Goal: Task Accomplishment & Management: Manage account settings

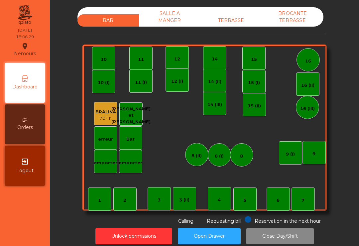
click at [244, 21] on div "TERRASSE" at bounding box center [231, 20] width 62 height 12
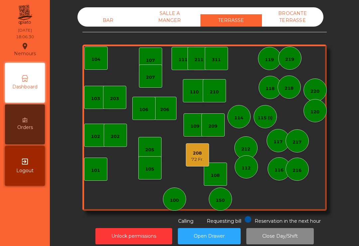
click at [197, 156] on div "208" at bounding box center [197, 153] width 12 height 7
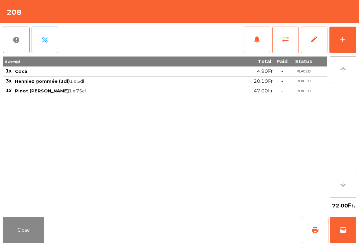
click at [313, 229] on span "print" at bounding box center [315, 230] width 8 height 8
click at [326, 238] on button "print" at bounding box center [315, 230] width 27 height 27
click at [13, 225] on button "Close" at bounding box center [24, 230] width 42 height 27
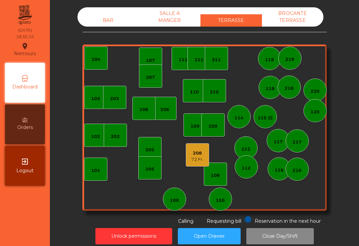
click at [197, 157] on div "72 Fr." at bounding box center [197, 159] width 12 height 7
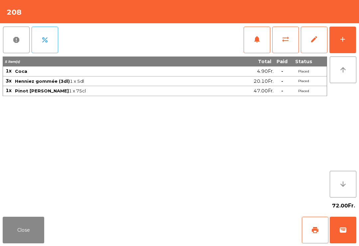
click at [346, 233] on span "wallet" at bounding box center [343, 230] width 8 height 8
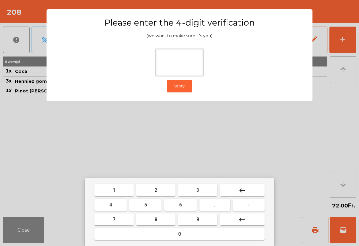
type input "*"
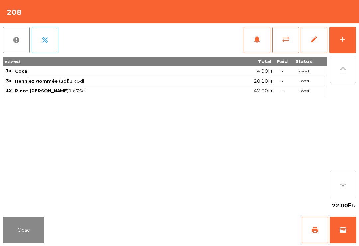
click at [224, 214] on div "72.00Fr." at bounding box center [180, 205] width 354 height 17
click at [225, 228] on div "Close print wallet" at bounding box center [179, 230] width 359 height 32
click at [224, 228] on div "Close print wallet" at bounding box center [179, 230] width 359 height 32
click at [219, 228] on div "Close print wallet" at bounding box center [179, 230] width 359 height 32
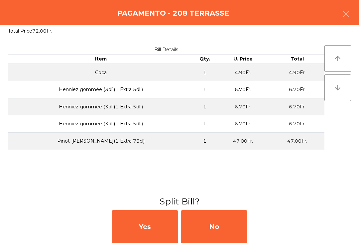
click at [213, 234] on div "No" at bounding box center [214, 226] width 66 height 33
click at [205, 236] on div "No" at bounding box center [214, 226] width 66 height 33
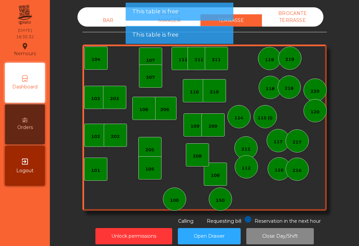
click at [117, 16] on div "BAR" at bounding box center [108, 20] width 62 height 12
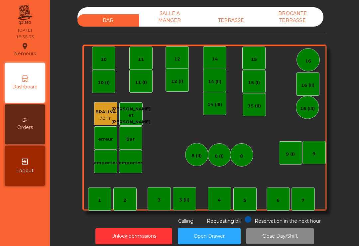
click at [306, 199] on div "7" at bounding box center [303, 198] width 23 height 23
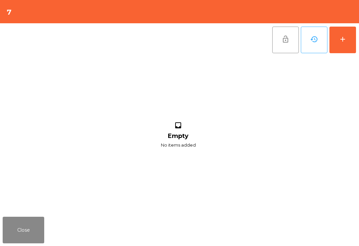
click at [346, 43] on button "add" at bounding box center [342, 40] width 27 height 27
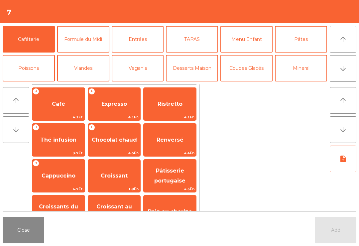
click at [343, 69] on icon "arrow_downward" at bounding box center [343, 68] width 8 height 8
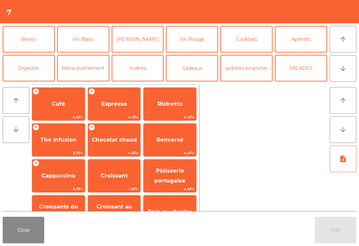
scroll to position [90, 0]
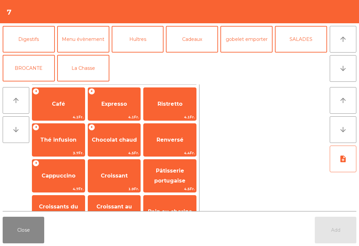
click at [315, 24] on button "Apéritifs" at bounding box center [301, 10] width 52 height 27
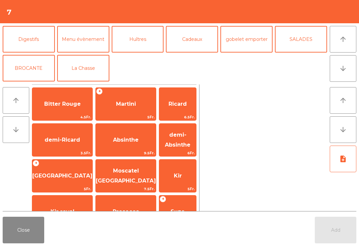
scroll to position [47, 0]
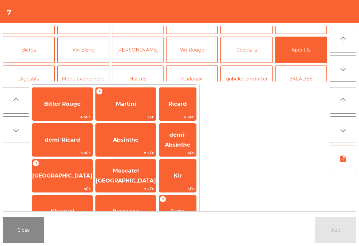
click at [115, 97] on span "Martini" at bounding box center [126, 104] width 60 height 18
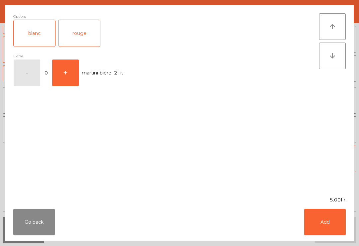
click at [76, 27] on div "rouge" at bounding box center [80, 33] width 42 height 27
click at [335, 216] on button "Add" at bounding box center [325, 222] width 42 height 27
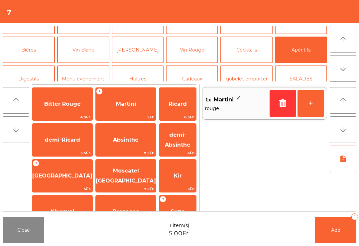
click at [311, 99] on button "+" at bounding box center [311, 103] width 27 height 27
click at [334, 227] on span "Add" at bounding box center [335, 230] width 9 height 6
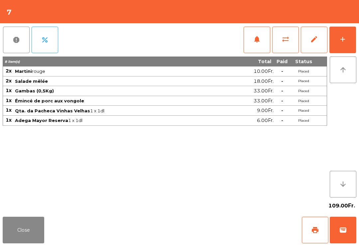
click at [38, 223] on button "Close" at bounding box center [24, 230] width 42 height 27
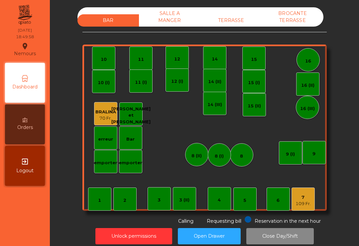
click at [138, 62] on div "11" at bounding box center [141, 59] width 6 height 7
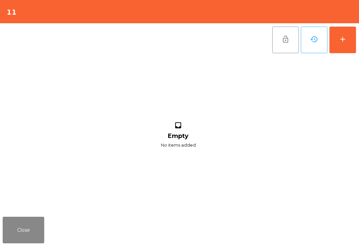
click at [341, 37] on div "add" at bounding box center [343, 39] width 8 height 8
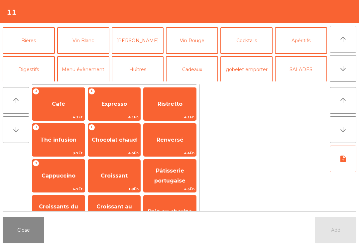
scroll to position [24, 0]
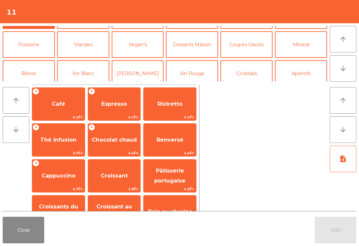
click at [297, 69] on button "Apéritifs" at bounding box center [301, 73] width 52 height 27
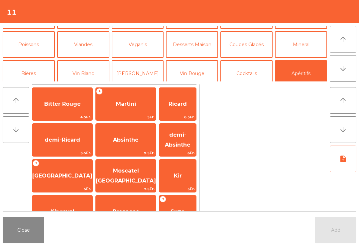
click at [172, 171] on span "Kir" at bounding box center [177, 176] width 37 height 18
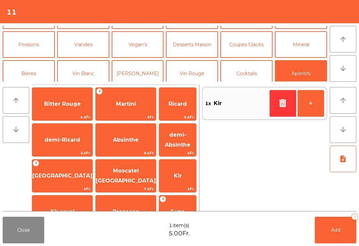
click at [253, 49] on button "Coupes Glacés" at bounding box center [246, 44] width 52 height 27
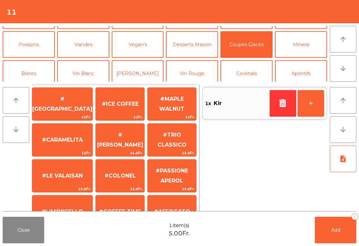
scroll to position [55, 0]
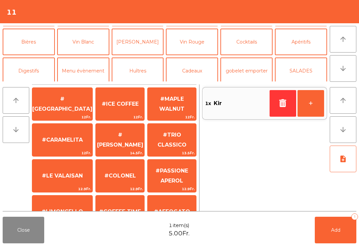
click at [254, 40] on button "Cocktails" at bounding box center [246, 42] width 52 height 27
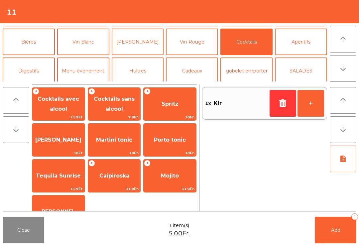
scroll to position [59, 0]
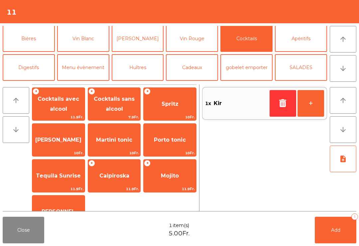
click at [123, 106] on span "Cocktails sans alcool" at bounding box center [114, 104] width 53 height 28
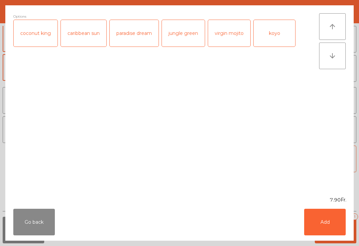
click at [139, 42] on div "paradise dream" at bounding box center [134, 33] width 49 height 27
click at [317, 229] on button "Add" at bounding box center [325, 222] width 42 height 27
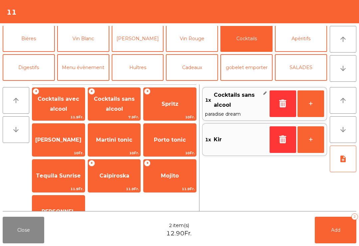
click at [327, 239] on button "Add 2" at bounding box center [336, 230] width 42 height 27
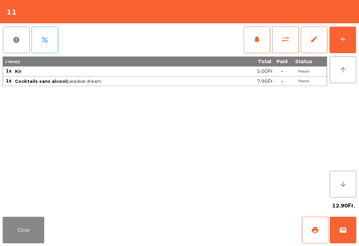
click at [12, 231] on button "Close" at bounding box center [24, 230] width 42 height 27
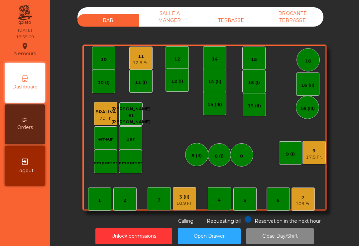
click at [298, 206] on div "109 Fr." at bounding box center [303, 203] width 15 height 7
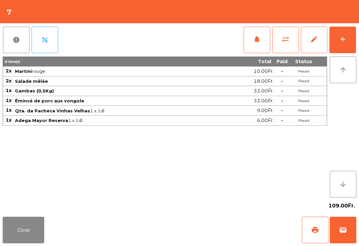
click at [255, 44] on button "notifications" at bounding box center [257, 40] width 27 height 27
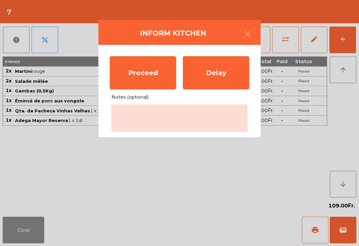
click at [167, 73] on div "Proceed" at bounding box center [143, 72] width 66 height 33
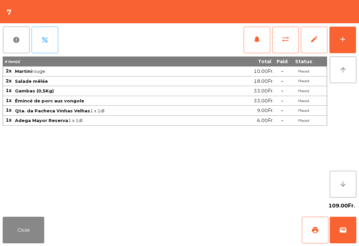
click at [17, 239] on button "Close" at bounding box center [24, 230] width 42 height 27
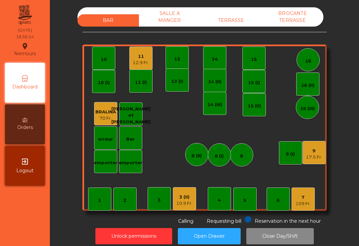
click at [113, 59] on div "10" at bounding box center [103, 58] width 23 height 23
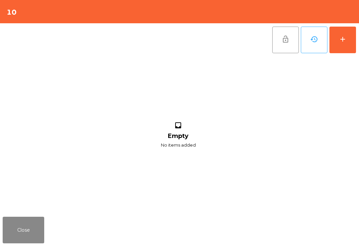
click at [29, 228] on button "Close" at bounding box center [24, 230] width 42 height 27
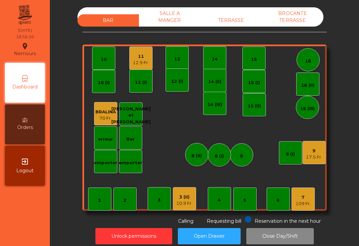
click at [314, 151] on div "9" at bounding box center [314, 151] width 16 height 7
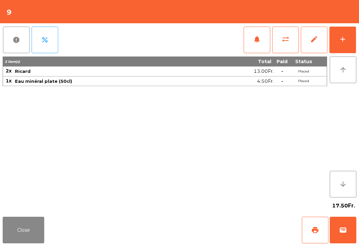
click at [31, 238] on button "Close" at bounding box center [24, 230] width 42 height 27
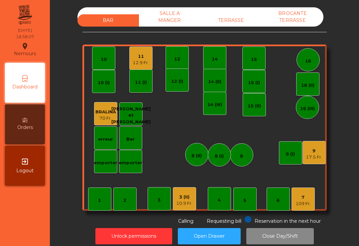
click at [315, 155] on div "17.5 Fr." at bounding box center [314, 157] width 16 height 7
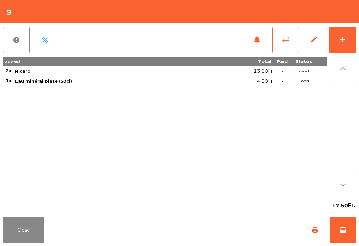
click at [338, 35] on button "add" at bounding box center [342, 40] width 27 height 27
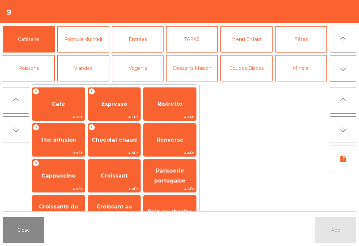
click at [334, 71] on button "arrow_downward" at bounding box center [343, 68] width 27 height 27
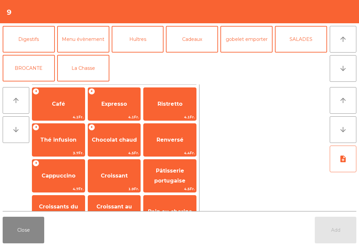
click at [83, 69] on button "La Chasse" at bounding box center [83, 68] width 52 height 27
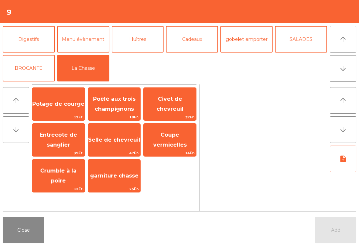
click at [109, 181] on span "garniture chasse" at bounding box center [114, 176] width 53 height 18
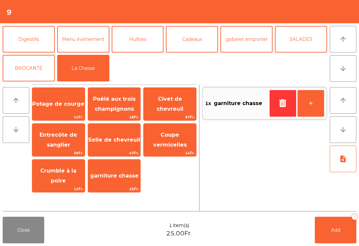
click at [337, 157] on button "note_add" at bounding box center [343, 159] width 27 height 27
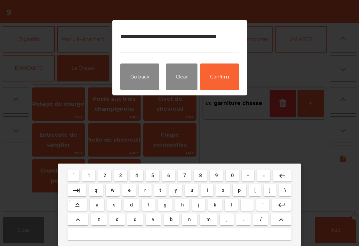
type textarea "**********"
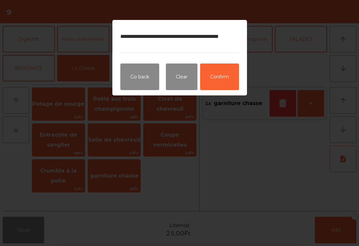
click at [222, 82] on button "Confirm" at bounding box center [219, 76] width 39 height 27
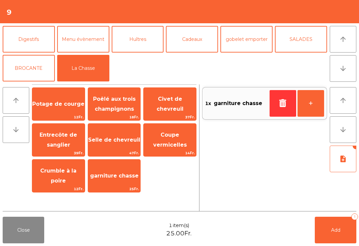
click at [121, 142] on span "Selle de chevreuil" at bounding box center [114, 140] width 52 height 6
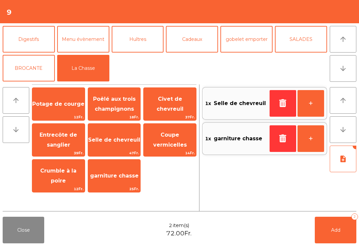
click at [331, 220] on button "Add 2" at bounding box center [336, 230] width 42 height 27
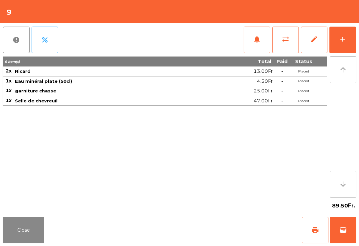
click at [34, 223] on button "Close" at bounding box center [24, 230] width 42 height 27
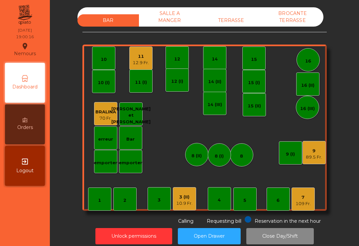
click at [141, 59] on div "11" at bounding box center [141, 56] width 16 height 7
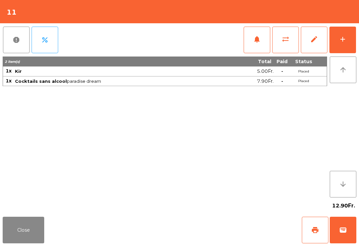
click at [344, 42] on div "add" at bounding box center [343, 39] width 8 height 8
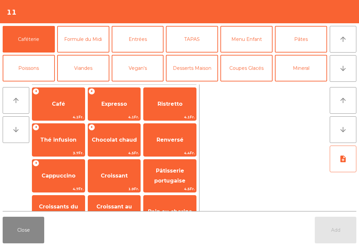
scroll to position [4, 0]
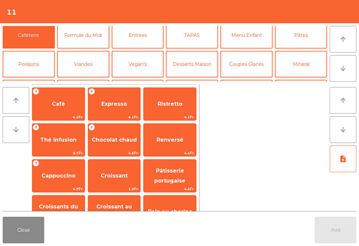
click at [89, 80] on button "Vin Blanc" at bounding box center [83, 93] width 52 height 27
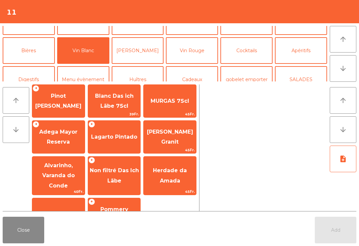
scroll to position [28, 0]
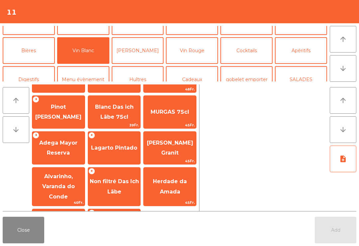
click at [176, 144] on span "[PERSON_NAME] Granit" at bounding box center [170, 148] width 46 height 16
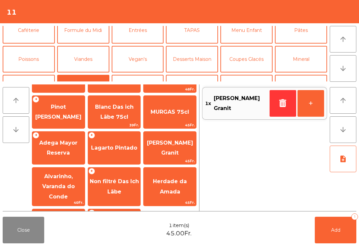
scroll to position [0, 0]
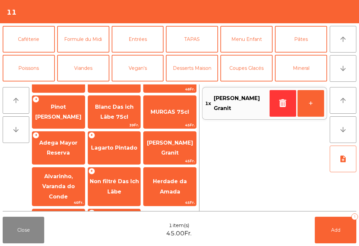
click at [257, 36] on button "Menu Enfant" at bounding box center [246, 39] width 52 height 27
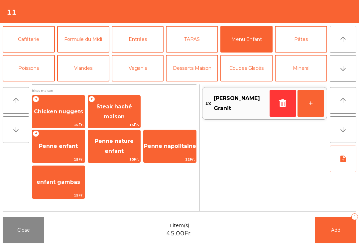
click at [61, 145] on span "Penne enfant" at bounding box center [58, 146] width 39 height 6
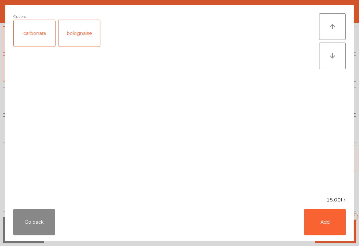
click at [41, 221] on button "Go back" at bounding box center [34, 222] width 42 height 27
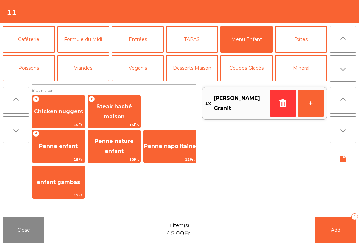
click at [169, 147] on span "Penne napolitaine" at bounding box center [170, 146] width 52 height 6
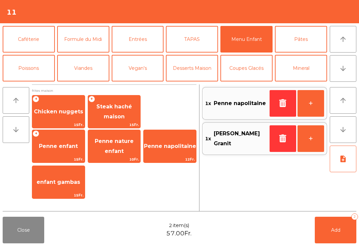
click at [190, 40] on button "TAPAS" at bounding box center [192, 39] width 52 height 27
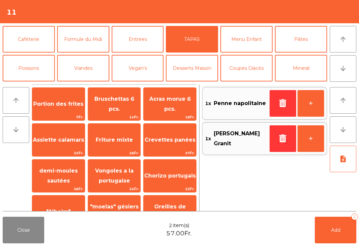
click at [170, 104] on span "Acras morue 6 pcs." at bounding box center [170, 104] width 53 height 28
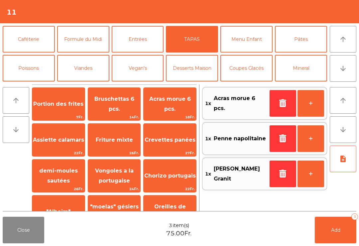
scroll to position [44, 0]
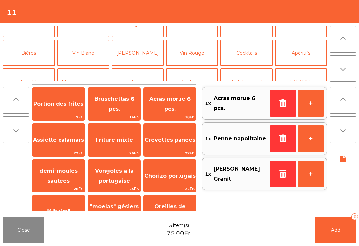
click at [30, 37] on button "Poissons" at bounding box center [29, 24] width 52 height 27
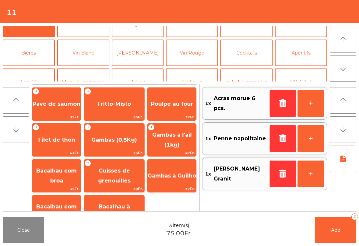
scroll to position [12, 0]
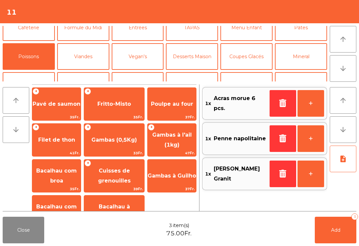
click at [174, 142] on span "Gambas à l'ail (1kg)" at bounding box center [172, 140] width 40 height 16
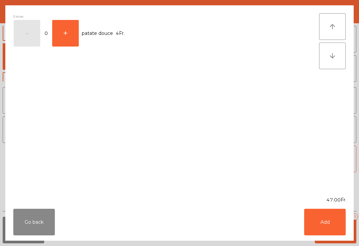
click at [323, 224] on button "Add" at bounding box center [325, 222] width 42 height 27
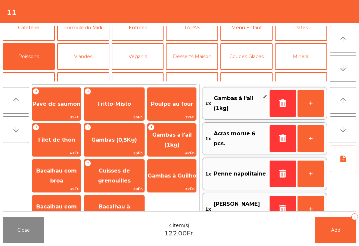
click at [343, 159] on icon "note_add" at bounding box center [343, 159] width 8 height 8
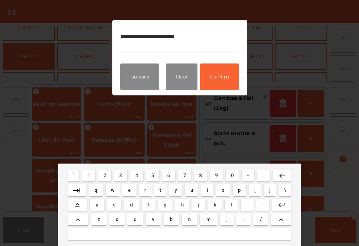
type textarea "**********"
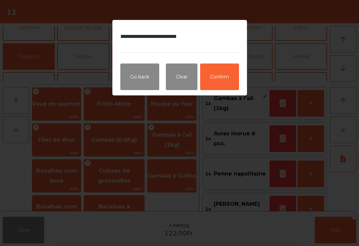
click at [220, 80] on button "Confirm" at bounding box center [219, 76] width 39 height 27
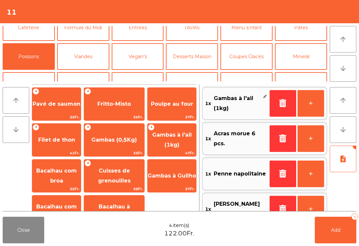
click at [342, 227] on button "Add 4" at bounding box center [336, 230] width 42 height 27
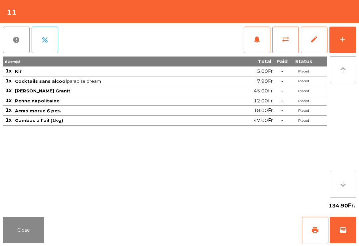
click at [33, 233] on button "Close" at bounding box center [24, 230] width 42 height 27
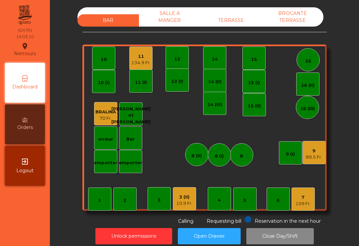
click at [105, 58] on div "10" at bounding box center [104, 59] width 6 height 7
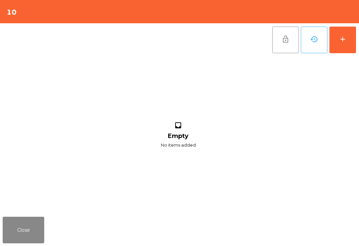
click at [340, 48] on button "add" at bounding box center [342, 40] width 27 height 27
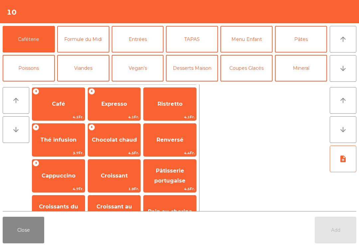
click at [338, 47] on button "arrow_upward" at bounding box center [343, 39] width 27 height 27
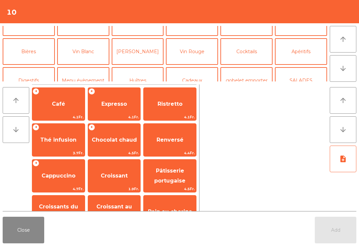
click at [146, 52] on button "[PERSON_NAME]" at bounding box center [138, 51] width 52 height 27
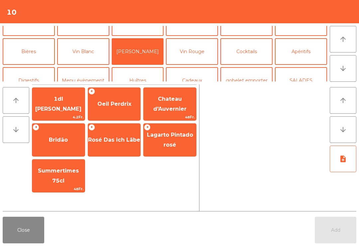
click at [65, 135] on span "Bridão" at bounding box center [58, 140] width 53 height 18
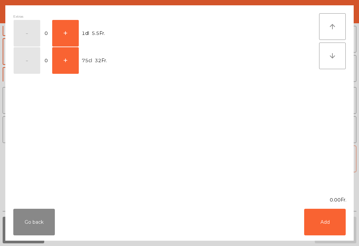
click at [68, 59] on button "+" at bounding box center [65, 60] width 27 height 27
click at [331, 222] on button "Add" at bounding box center [325, 222] width 42 height 27
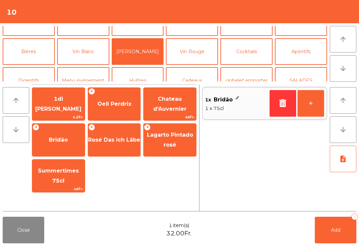
click at [300, 36] on button "Mineral" at bounding box center [301, 22] width 52 height 27
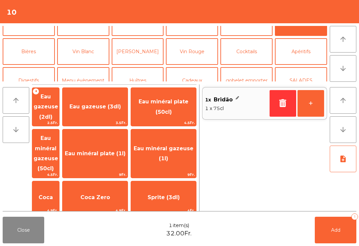
scroll to position [4, 0]
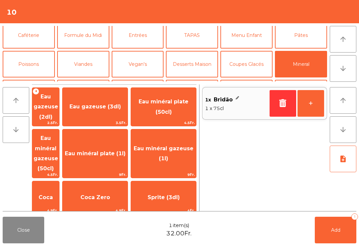
click at [58, 146] on span "Eau minéral gazeuse (50cl)" at bounding box center [46, 153] width 25 height 37
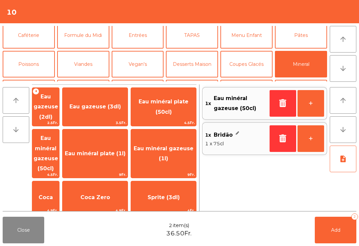
click at [30, 60] on button "Poissons" at bounding box center [29, 64] width 52 height 27
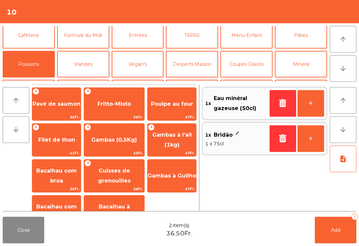
click at [67, 134] on span "Filet de thon" at bounding box center [56, 140] width 49 height 18
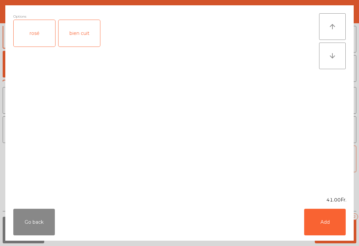
click at [32, 34] on div "rosé" at bounding box center [35, 33] width 42 height 27
click at [331, 226] on button "Add" at bounding box center [325, 222] width 42 height 27
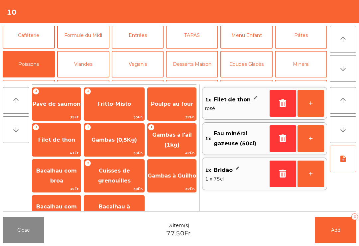
click at [312, 104] on button "+" at bounding box center [311, 103] width 27 height 27
click at [282, 106] on button "-" at bounding box center [283, 103] width 27 height 27
click at [279, 105] on icon "button" at bounding box center [283, 103] width 10 height 8
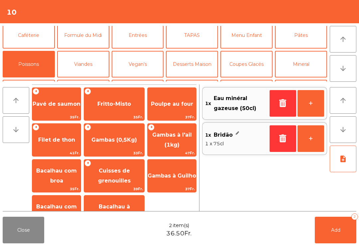
click at [186, 30] on button "TAPAS" at bounding box center [192, 35] width 52 height 27
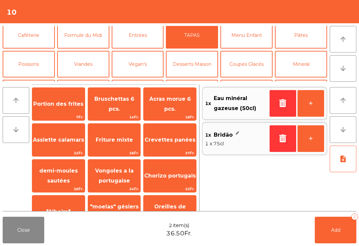
click at [174, 104] on span "Acras morue 6 pcs." at bounding box center [170, 104] width 53 height 28
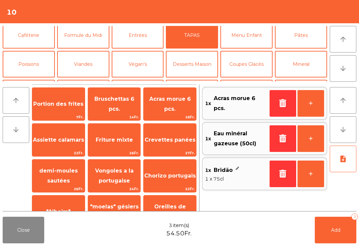
click at [123, 103] on span "Bruschettas 6 pcs." at bounding box center [114, 104] width 40 height 16
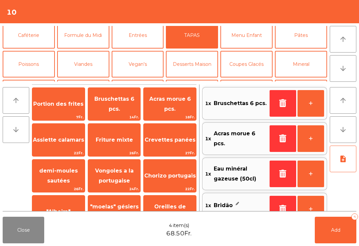
click at [33, 63] on button "Poissons" at bounding box center [29, 64] width 52 height 27
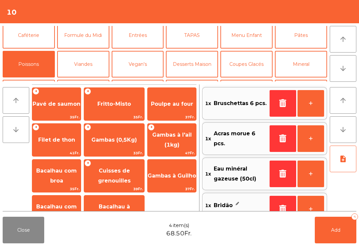
click at [65, 138] on span "Filet de thon" at bounding box center [56, 140] width 37 height 6
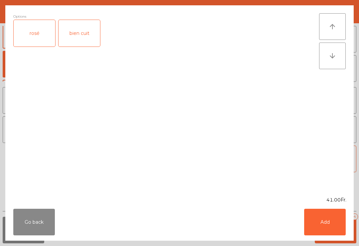
click at [41, 37] on div "rosé" at bounding box center [35, 33] width 42 height 27
click at [333, 222] on button "Add" at bounding box center [325, 222] width 42 height 27
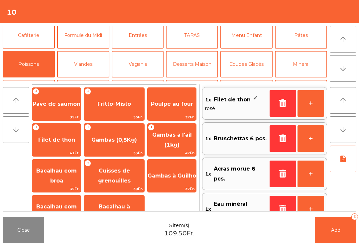
click at [309, 100] on button "+" at bounding box center [311, 103] width 27 height 27
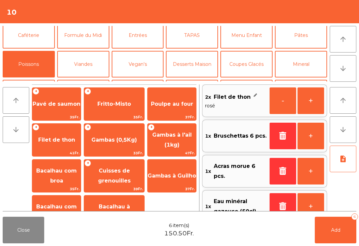
click at [332, 233] on button "Add 6" at bounding box center [336, 230] width 42 height 27
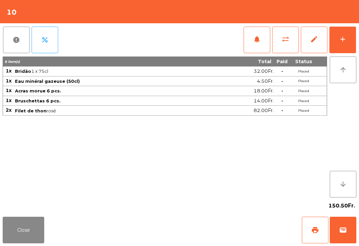
click at [26, 234] on button "Close" at bounding box center [24, 230] width 42 height 27
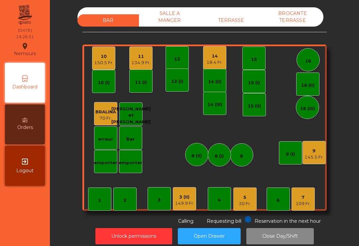
click at [248, 200] on div "30 Fr." at bounding box center [245, 203] width 12 height 7
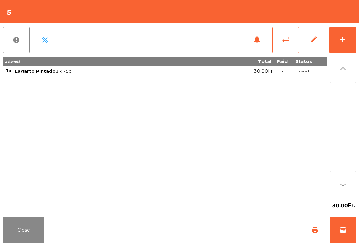
click at [349, 38] on button "add" at bounding box center [342, 40] width 27 height 27
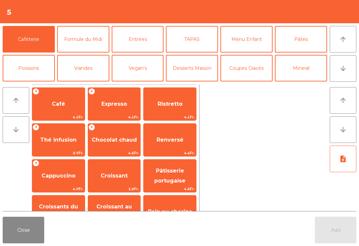
click at [190, 36] on button "TAPAS" at bounding box center [192, 39] width 52 height 27
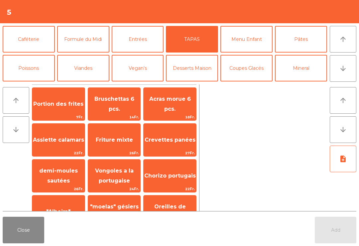
click at [177, 179] on span "Chorizo portugais" at bounding box center [170, 176] width 53 height 18
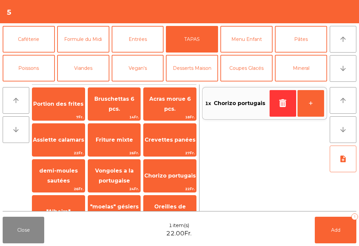
scroll to position [39, 0]
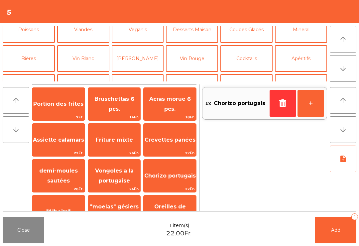
click at [305, 38] on button "Mineral" at bounding box center [301, 29] width 52 height 27
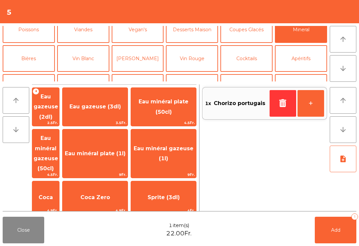
click at [53, 194] on span "Coca" at bounding box center [46, 197] width 14 height 6
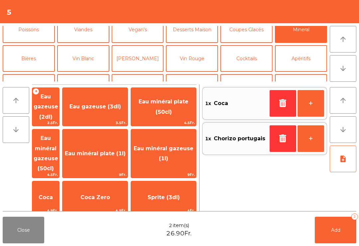
click at [276, 99] on button "button" at bounding box center [283, 103] width 27 height 27
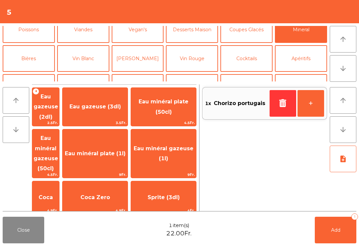
click at [105, 194] on span "Coca Zero" at bounding box center [95, 197] width 30 height 6
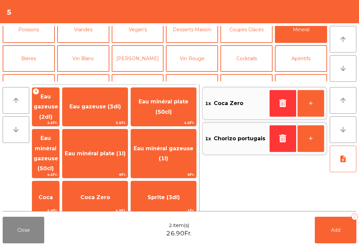
click at [339, 231] on span "Add" at bounding box center [335, 230] width 9 height 6
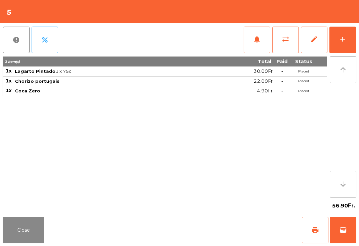
click at [30, 237] on button "Close" at bounding box center [24, 230] width 42 height 27
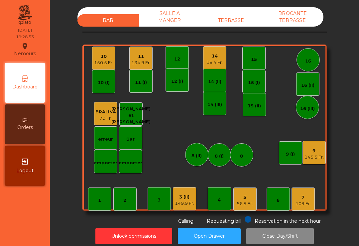
click at [218, 63] on div "18.4 Fr." at bounding box center [214, 62] width 16 height 7
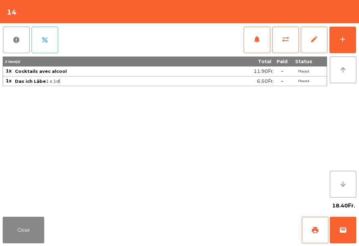
click at [347, 42] on button "add" at bounding box center [342, 40] width 27 height 27
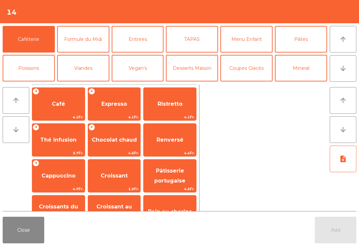
click at [192, 41] on button "TAPAS" at bounding box center [192, 39] width 52 height 27
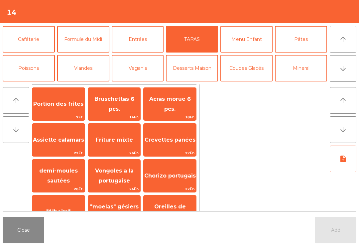
click at [113, 105] on span "Bruschettas 6 pcs." at bounding box center [114, 104] width 40 height 16
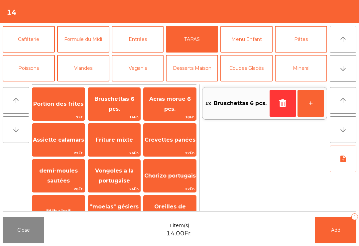
click at [335, 238] on button "Add 1" at bounding box center [336, 230] width 42 height 27
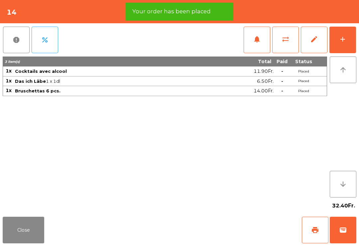
click at [345, 43] on div "add" at bounding box center [343, 39] width 8 height 8
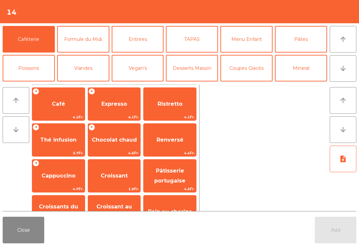
click at [343, 73] on button "arrow_downward" at bounding box center [343, 68] width 27 height 27
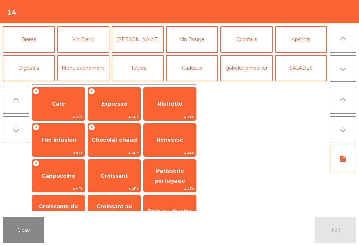
click at [236, 37] on button "Cocktails" at bounding box center [246, 39] width 52 height 27
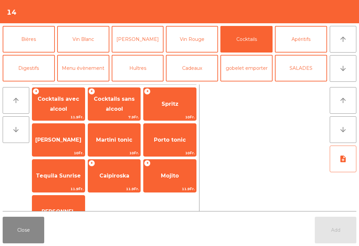
click at [55, 191] on span "11.9Fr." at bounding box center [58, 189] width 53 height 6
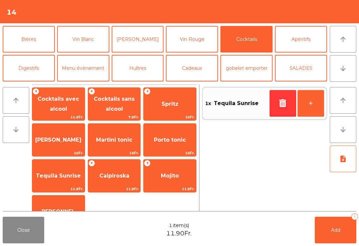
click at [283, 102] on icon "button" at bounding box center [283, 103] width 10 height 8
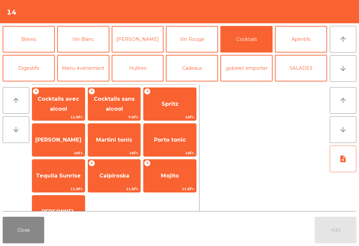
click at [161, 145] on span "Porto tonic" at bounding box center [170, 140] width 53 height 18
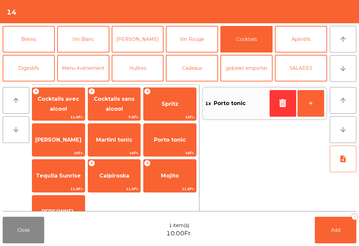
click at [108, 110] on span "Cocktails sans alcool" at bounding box center [114, 104] width 41 height 16
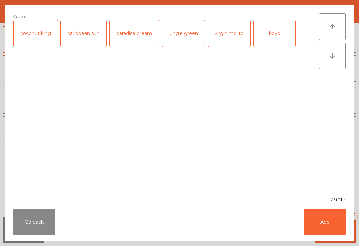
click at [130, 37] on div "paradise dream" at bounding box center [134, 33] width 49 height 27
click at [328, 228] on button "Add" at bounding box center [325, 222] width 42 height 27
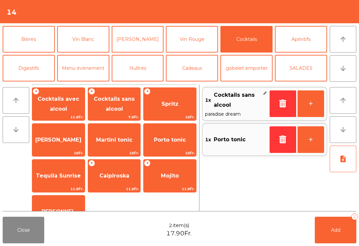
click at [331, 233] on button "Add 2" at bounding box center [336, 230] width 42 height 27
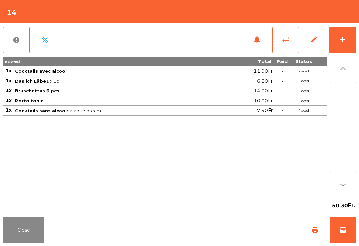
click at [31, 240] on button "Close" at bounding box center [24, 230] width 42 height 27
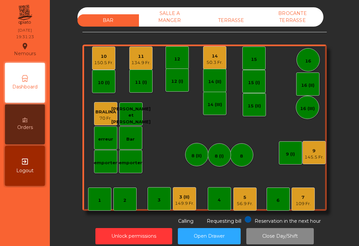
click at [256, 200] on div "5 56.9 Fr." at bounding box center [244, 198] width 23 height 23
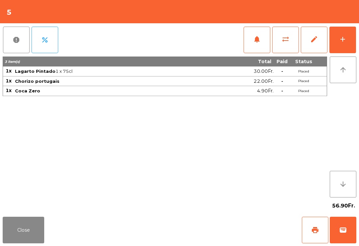
click at [353, 46] on button "add" at bounding box center [342, 40] width 27 height 27
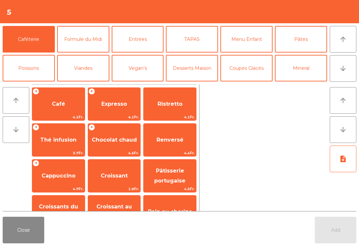
scroll to position [120, 0]
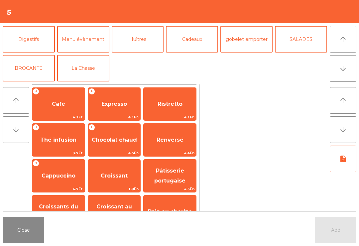
click at [82, 73] on button "La Chasse" at bounding box center [83, 68] width 52 height 27
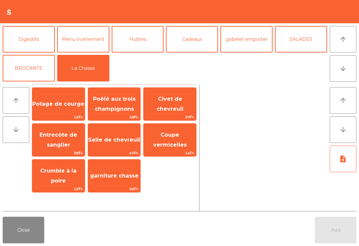
scroll to position [87, 0]
click at [64, 142] on span "Entrecôte de sanglier" at bounding box center [59, 140] width 38 height 16
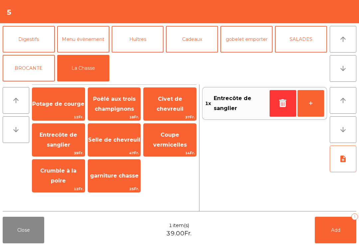
click at [307, 106] on button "+" at bounding box center [311, 103] width 27 height 27
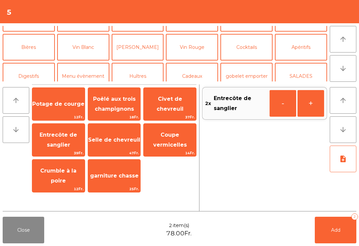
scroll to position [20, 0]
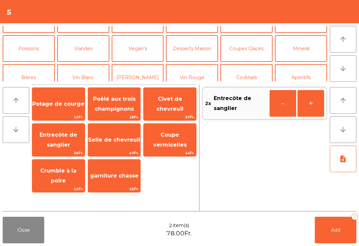
click at [35, 43] on button "Poissons" at bounding box center [29, 48] width 52 height 27
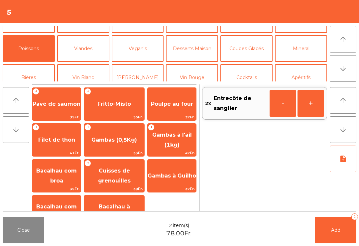
click at [172, 175] on span "Gambas à Guilho" at bounding box center [172, 176] width 49 height 6
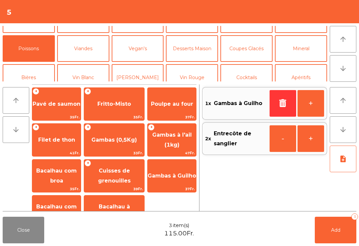
click at [342, 159] on icon "note_add" at bounding box center [343, 159] width 8 height 8
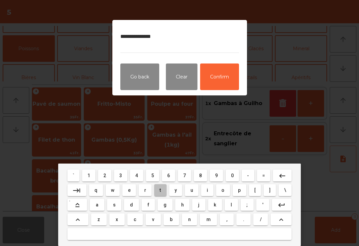
type textarea "**********"
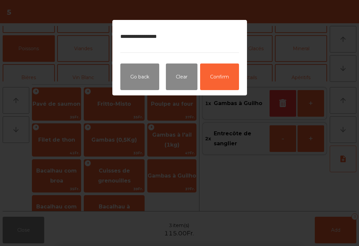
click at [227, 85] on button "Confirm" at bounding box center [219, 76] width 39 height 27
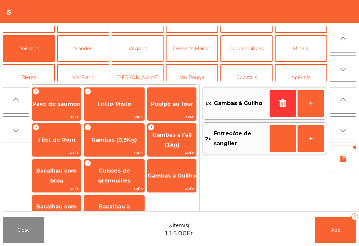
click at [310, 140] on button "+" at bounding box center [311, 138] width 27 height 27
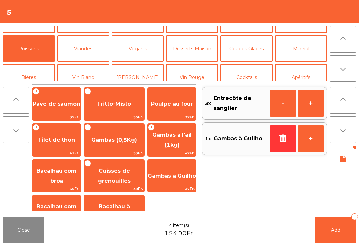
click at [343, 157] on icon "note_add" at bounding box center [343, 159] width 8 height 8
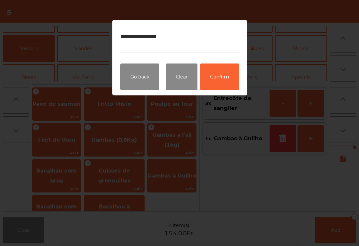
click at [226, 73] on button "Confirm" at bounding box center [219, 76] width 39 height 27
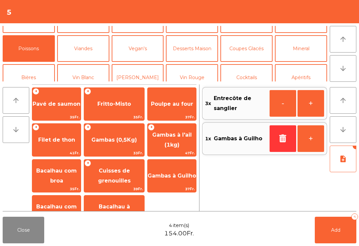
click at [339, 230] on span "Add" at bounding box center [335, 230] width 9 height 6
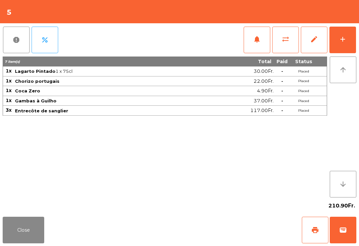
click at [26, 234] on button "Close" at bounding box center [24, 230] width 42 height 27
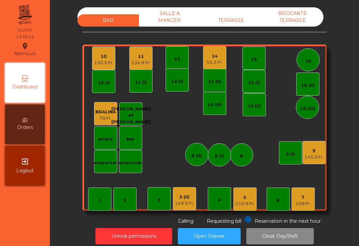
click at [248, 58] on div "15" at bounding box center [253, 58] width 23 height 23
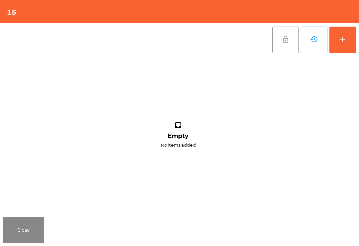
click at [355, 40] on button "add" at bounding box center [342, 40] width 27 height 27
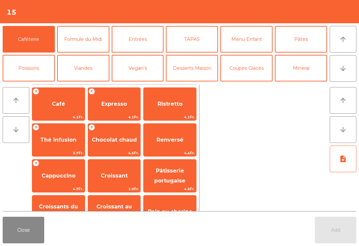
scroll to position [37, 0]
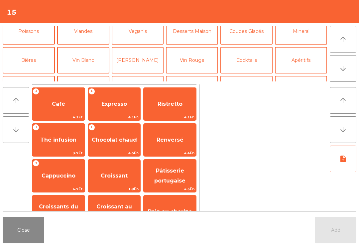
click at [27, 67] on button "Bières" at bounding box center [29, 60] width 52 height 27
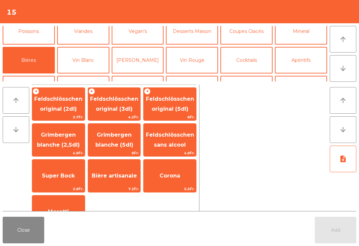
click at [63, 137] on span "Grimbergen blanche (2,5dl)" at bounding box center [58, 140] width 43 height 16
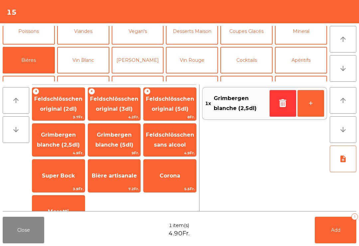
click at [300, 30] on button "Mineral" at bounding box center [301, 31] width 52 height 27
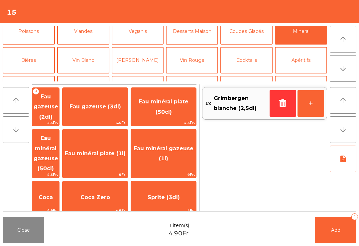
click at [59, 223] on span "Henniez gommée (3dl)" at bounding box center [46, 236] width 26 height 27
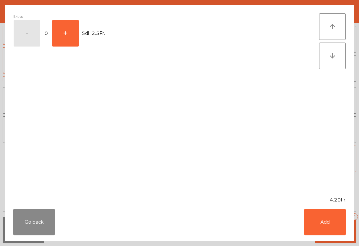
click at [324, 220] on button "Add" at bounding box center [325, 222] width 42 height 27
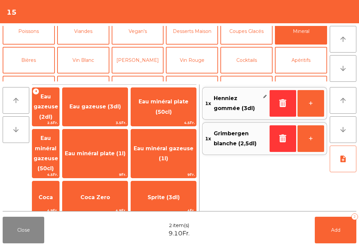
click at [315, 102] on button "+" at bounding box center [311, 103] width 27 height 27
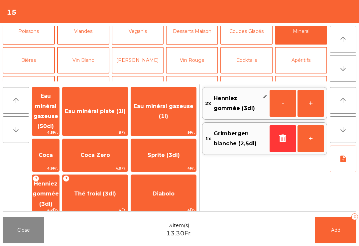
click at [59, 181] on span "Henniez gommée (3dl)" at bounding box center [46, 194] width 26 height 27
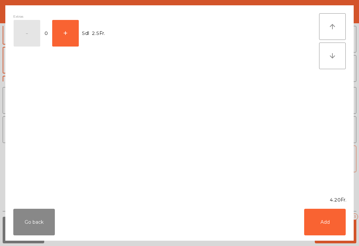
click at [70, 29] on button "+" at bounding box center [65, 33] width 27 height 27
click at [328, 218] on button "Add" at bounding box center [325, 222] width 42 height 27
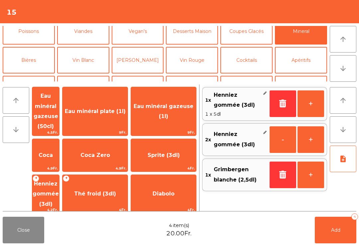
click at [32, 67] on button "Bières" at bounding box center [29, 60] width 52 height 27
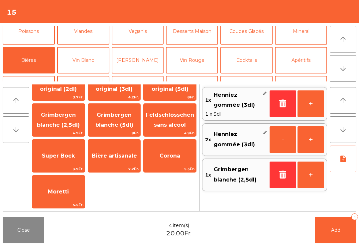
scroll to position [-1, 0]
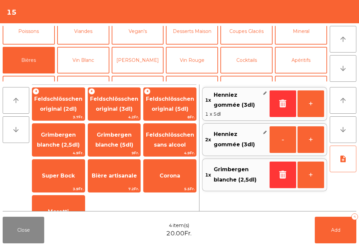
click at [174, 98] on span "Feldschlösschen original (5dl)" at bounding box center [170, 104] width 48 height 16
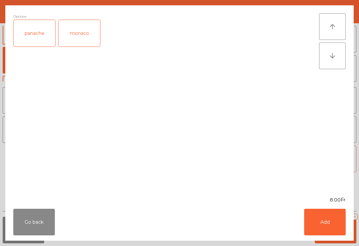
click at [329, 222] on button "Add" at bounding box center [325, 222] width 42 height 27
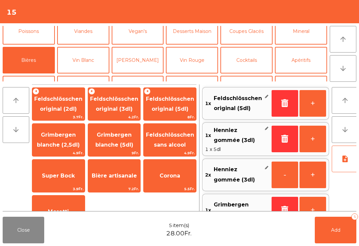
scroll to position [0, 0]
click at [308, 37] on button "Mineral" at bounding box center [301, 31] width 52 height 27
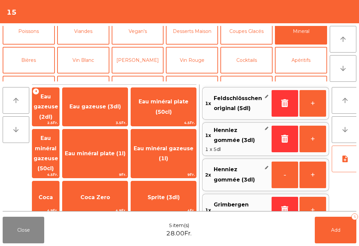
click at [110, 194] on span "Coca Zero" at bounding box center [95, 197] width 30 height 6
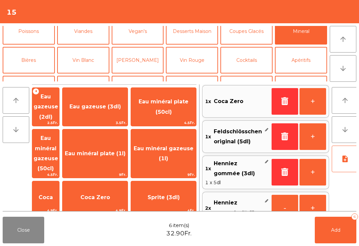
scroll to position [45, 0]
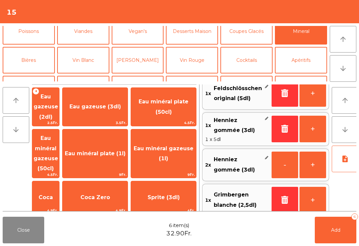
click at [345, 236] on button "Add 6" at bounding box center [336, 230] width 42 height 27
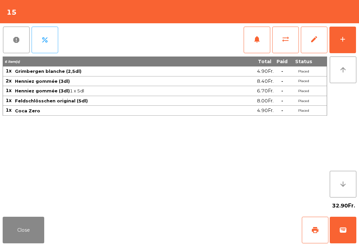
click at [22, 220] on button "Close" at bounding box center [24, 230] width 42 height 27
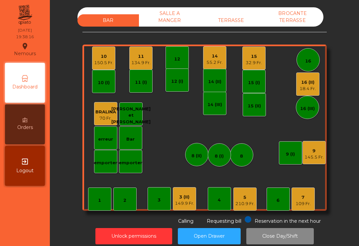
click at [312, 156] on div "145.5 Fr." at bounding box center [314, 157] width 19 height 7
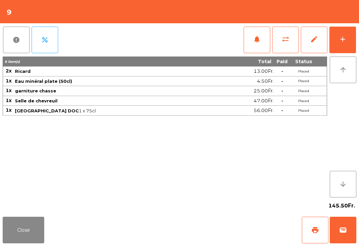
click at [344, 44] on button "add" at bounding box center [342, 40] width 27 height 27
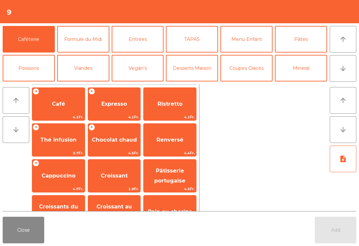
click at [347, 32] on button "arrow_upward" at bounding box center [343, 39] width 27 height 27
click at [119, 110] on span "Expresso" at bounding box center [114, 104] width 53 height 18
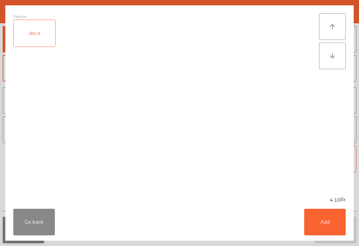
click at [327, 227] on button "Add" at bounding box center [325, 222] width 42 height 27
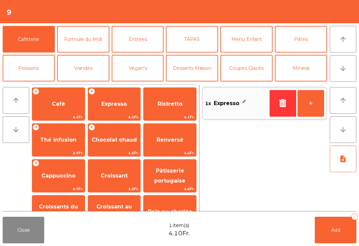
click at [334, 233] on button "Add 1" at bounding box center [336, 230] width 42 height 27
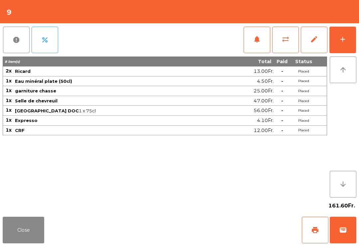
click at [22, 228] on button "Close" at bounding box center [24, 230] width 42 height 27
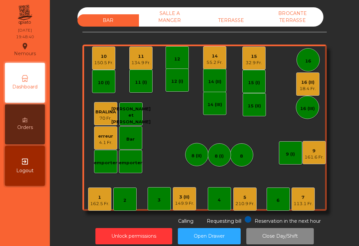
click at [177, 59] on div "12" at bounding box center [177, 59] width 6 height 7
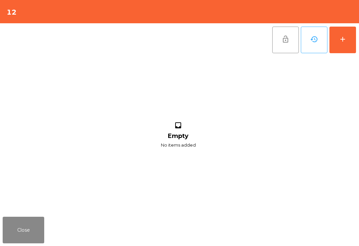
click at [341, 47] on button "add" at bounding box center [342, 40] width 27 height 27
click at [348, 36] on button "add" at bounding box center [342, 40] width 27 height 27
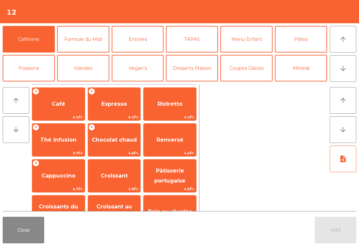
click at [339, 44] on button "arrow_upward" at bounding box center [343, 39] width 27 height 27
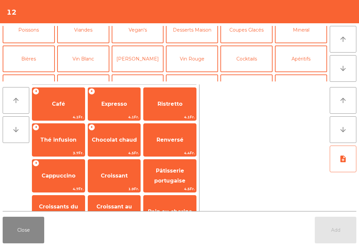
click at [195, 46] on button "Vin Rouge" at bounding box center [192, 59] width 52 height 27
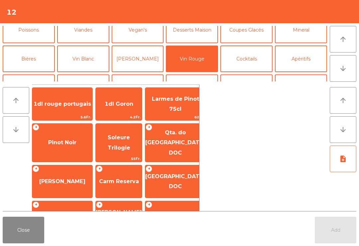
scroll to position [62, 0]
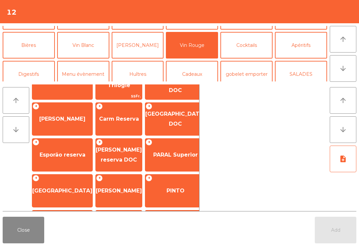
click at [62, 190] on span "[GEOGRAPHIC_DATA]" at bounding box center [62, 191] width 60 height 18
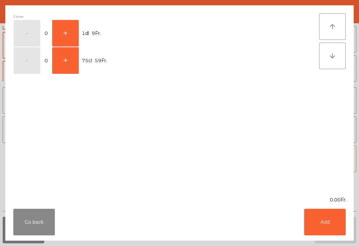
click at [72, 30] on button "+" at bounding box center [65, 33] width 27 height 27
click at [331, 225] on button "Add" at bounding box center [325, 222] width 42 height 27
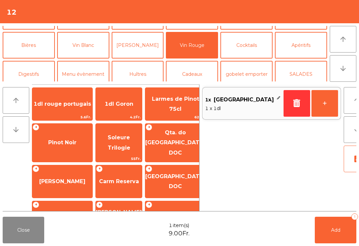
scroll to position [79, 0]
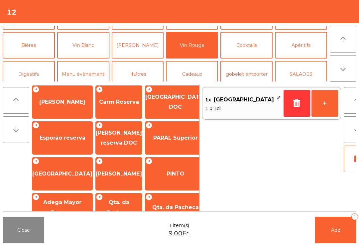
click at [63, 135] on span "Esporão reserva" at bounding box center [63, 138] width 46 height 6
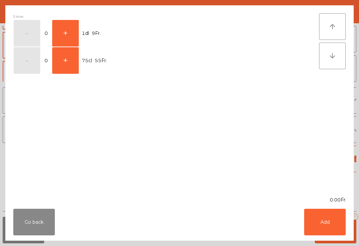
click at [64, 32] on button "+" at bounding box center [65, 33] width 27 height 27
click at [328, 223] on button "Add" at bounding box center [325, 222] width 42 height 27
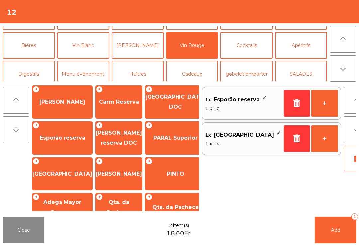
click at [33, 46] on button "Bières" at bounding box center [29, 45] width 52 height 27
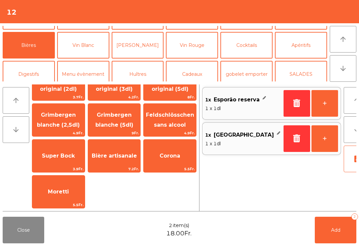
scroll to position [20, 0]
click at [120, 161] on span "Bière artisanale" at bounding box center [114, 156] width 53 height 18
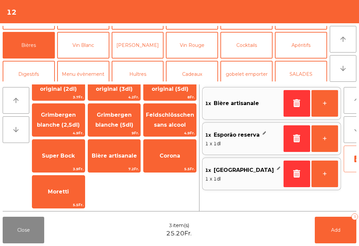
click at [353, 160] on icon "note_add" at bounding box center [357, 159] width 8 height 8
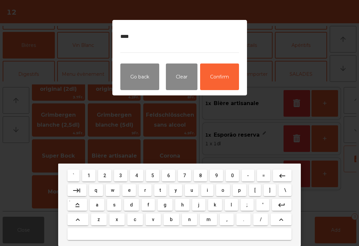
type textarea "*****"
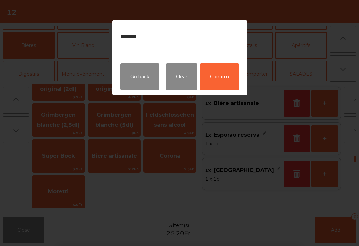
click at [216, 69] on button "Confirm" at bounding box center [219, 76] width 39 height 27
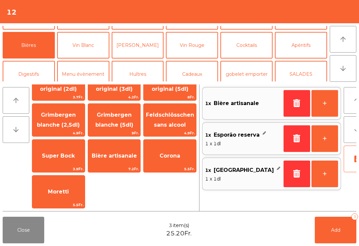
scroll to position [-7, 0]
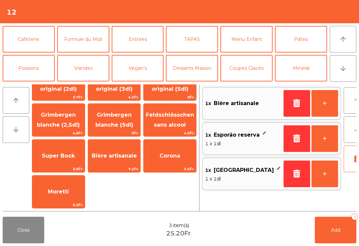
click at [305, 64] on button "Mineral" at bounding box center [301, 68] width 52 height 27
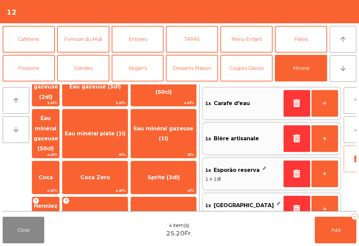
scroll to position [164, 0]
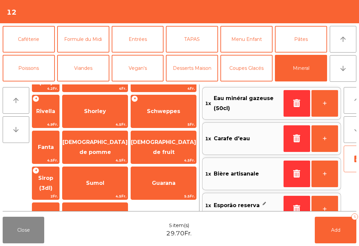
scroll to position [3, 0]
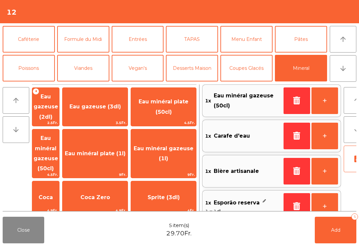
click at [335, 230] on span "Add" at bounding box center [335, 230] width 9 height 6
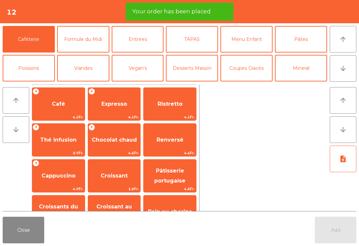
click at [85, 32] on button "Formule du Midi" at bounding box center [83, 39] width 52 height 27
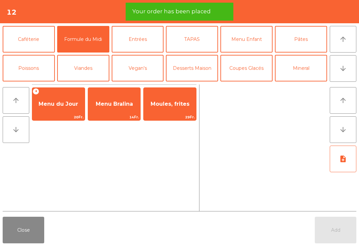
click at [140, 40] on button "Entrées" at bounding box center [138, 39] width 52 height 27
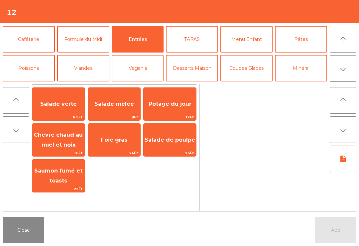
click at [117, 103] on span "Salade mêlée" at bounding box center [114, 104] width 40 height 6
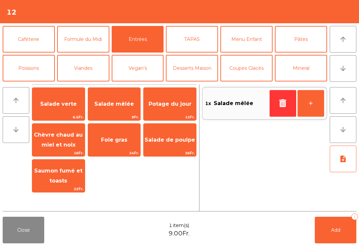
click at [201, 34] on button "TAPAS" at bounding box center [192, 39] width 52 height 27
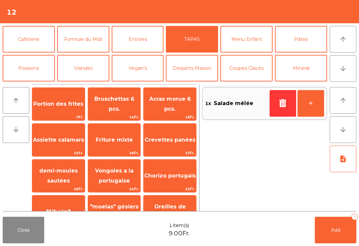
click at [116, 133] on span "Friture mixte" at bounding box center [114, 140] width 53 height 18
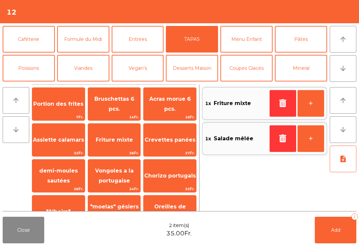
click at [27, 70] on button "Poissons" at bounding box center [29, 68] width 52 height 27
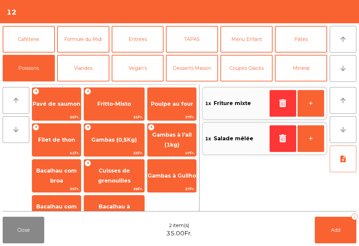
click at [178, 101] on span "Poulpe au four" at bounding box center [172, 104] width 42 height 6
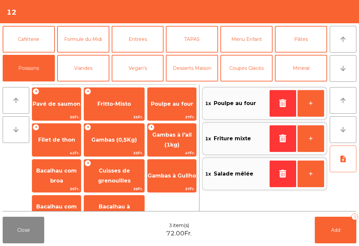
click at [118, 140] on span "Gambas (0,5Kg)" at bounding box center [114, 140] width 60 height 18
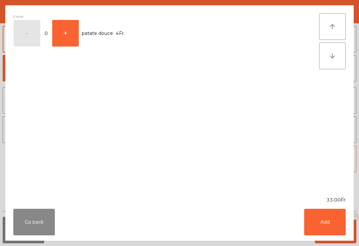
scroll to position [3, 0]
click at [321, 229] on button "Add" at bounding box center [325, 222] width 42 height 27
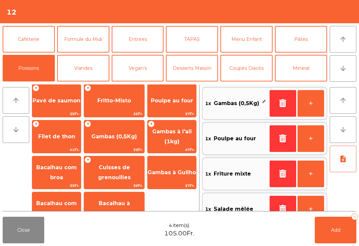
scroll to position [20, 0]
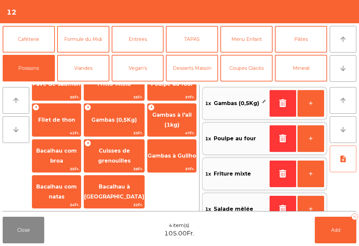
click at [57, 152] on span "Bacalhau com broa" at bounding box center [56, 156] width 41 height 16
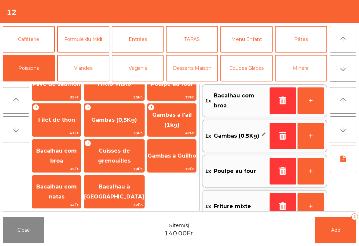
click at [348, 161] on button "note_add" at bounding box center [343, 159] width 27 height 27
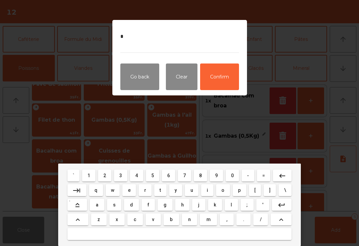
type textarea "**"
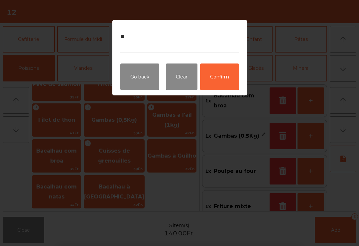
click at [219, 75] on button "Confirm" at bounding box center [219, 76] width 39 height 27
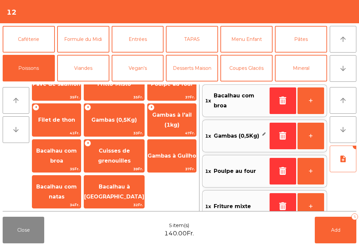
click at [341, 230] on button "Add 5" at bounding box center [336, 230] width 42 height 27
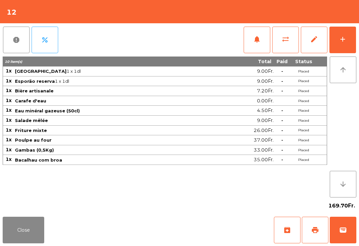
click at [31, 233] on button "Close" at bounding box center [24, 230] width 42 height 27
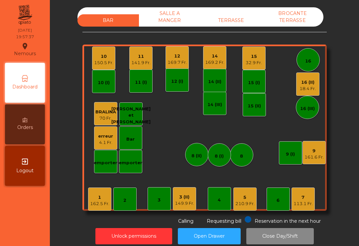
click at [312, 195] on div "7" at bounding box center [303, 197] width 19 height 7
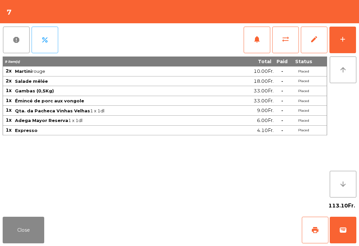
click at [325, 229] on button "print" at bounding box center [315, 230] width 27 height 27
click at [23, 214] on div "Close print wallet" at bounding box center [179, 230] width 359 height 32
click at [34, 234] on button "Close" at bounding box center [24, 230] width 42 height 27
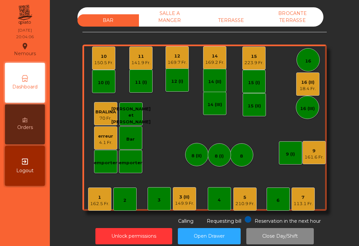
click at [301, 198] on div "7" at bounding box center [303, 197] width 19 height 7
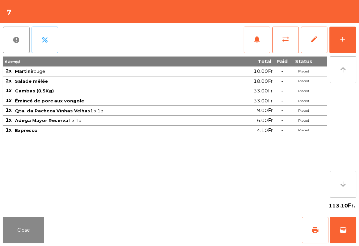
click at [356, 233] on button "wallet" at bounding box center [343, 230] width 27 height 27
click at [249, 229] on div "Close print wallet" at bounding box center [179, 230] width 359 height 32
click at [231, 229] on div "Close print wallet" at bounding box center [179, 230] width 359 height 32
click at [232, 226] on div "Close print wallet" at bounding box center [179, 230] width 359 height 32
click at [241, 221] on div "Close print wallet" at bounding box center [179, 230] width 359 height 32
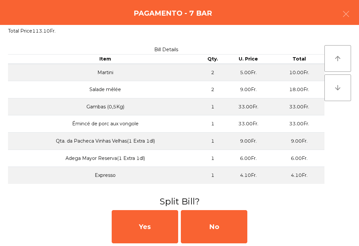
click at [230, 221] on div "No" at bounding box center [214, 226] width 66 height 33
click at [237, 224] on div "No" at bounding box center [214, 226] width 66 height 33
click at [237, 227] on div "No" at bounding box center [214, 226] width 66 height 33
click at [233, 232] on div "No" at bounding box center [214, 226] width 66 height 33
click at [214, 227] on div "No" at bounding box center [214, 226] width 66 height 33
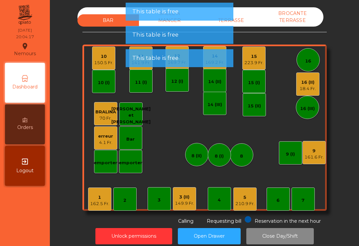
click at [214, 227] on div "Unlock permissions Open Drawer Close Day/Shift" at bounding box center [204, 236] width 291 height 23
click at [313, 158] on div "161.6 Fr." at bounding box center [314, 157] width 19 height 7
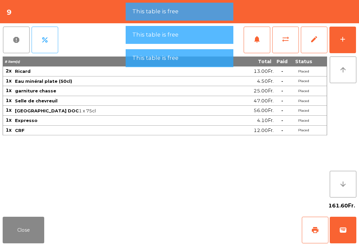
click at [338, 228] on button "wallet" at bounding box center [343, 230] width 27 height 27
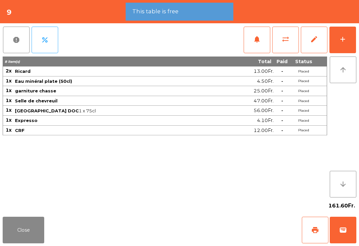
click at [240, 226] on div "Close print wallet" at bounding box center [179, 230] width 359 height 32
click at [234, 225] on div "Close print wallet" at bounding box center [179, 230] width 359 height 32
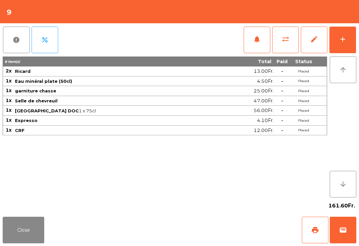
click at [233, 225] on div "Close print wallet" at bounding box center [179, 230] width 359 height 32
click at [241, 232] on div "Close print wallet" at bounding box center [179, 230] width 359 height 32
click at [241, 231] on div "Close print wallet" at bounding box center [179, 230] width 359 height 32
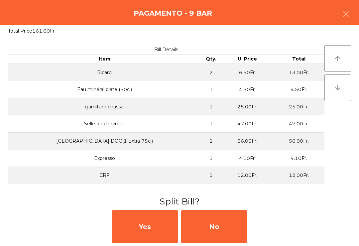
click at [223, 230] on div "No" at bounding box center [214, 226] width 66 height 33
click at [223, 226] on div "MB" at bounding box center [214, 226] width 66 height 33
click at [222, 226] on div "No" at bounding box center [214, 226] width 66 height 33
click at [223, 227] on div "No" at bounding box center [214, 226] width 66 height 33
click at [224, 227] on div "No" at bounding box center [214, 226] width 66 height 33
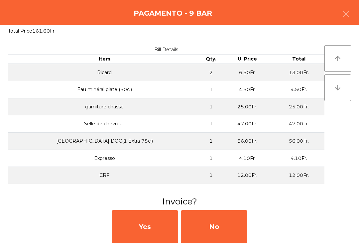
click at [226, 226] on div "No" at bounding box center [214, 226] width 66 height 33
click at [233, 228] on div "No" at bounding box center [214, 226] width 66 height 33
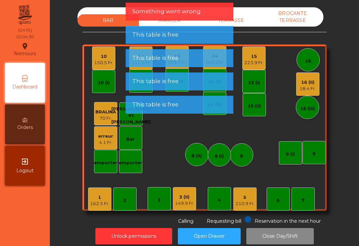
click at [306, 196] on div "7" at bounding box center [303, 198] width 23 height 23
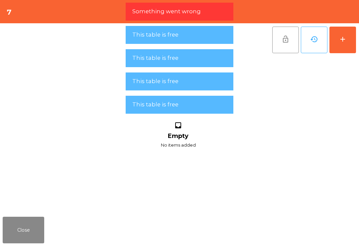
click at [346, 36] on div "add" at bounding box center [343, 39] width 8 height 8
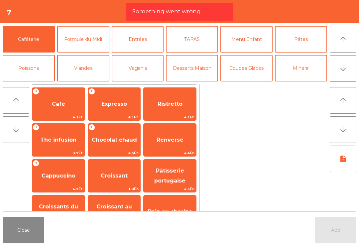
click at [341, 57] on button "arrow_downward" at bounding box center [343, 68] width 27 height 27
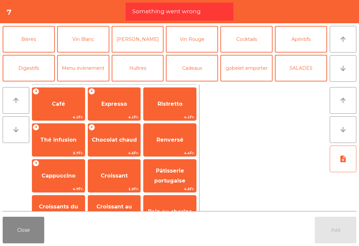
click at [252, 36] on button "Cocktails" at bounding box center [246, 39] width 52 height 27
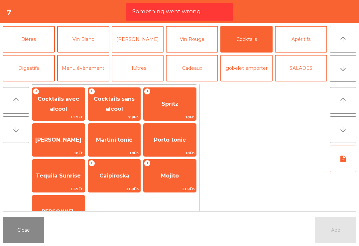
click at [171, 107] on span "Spritz" at bounding box center [170, 104] width 17 height 6
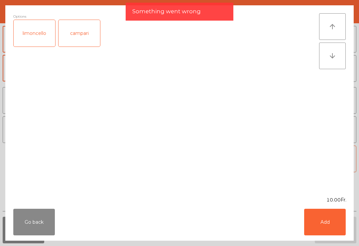
click at [334, 231] on button "Add" at bounding box center [325, 222] width 42 height 27
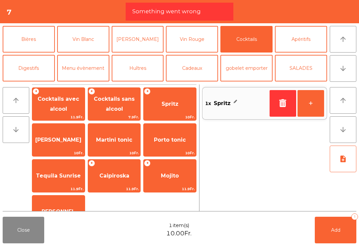
click at [316, 106] on button "+" at bounding box center [311, 103] width 27 height 27
click at [331, 232] on span "Add" at bounding box center [335, 230] width 9 height 6
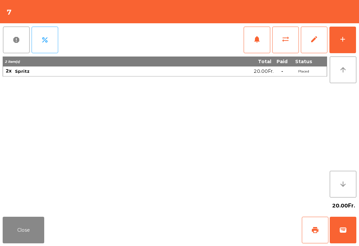
click at [3, 234] on button "Close" at bounding box center [24, 230] width 42 height 27
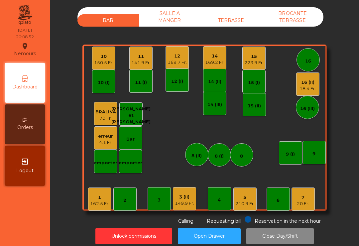
click at [250, 199] on div "5" at bounding box center [244, 197] width 19 height 7
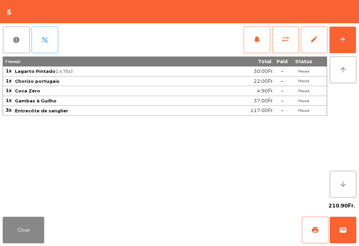
click at [344, 38] on div "add" at bounding box center [343, 39] width 8 height 8
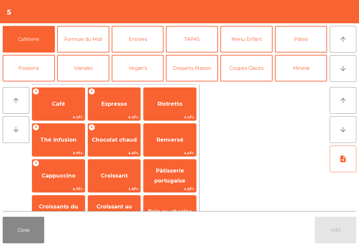
click at [81, 84] on button "Vin Blanc" at bounding box center [83, 97] width 52 height 27
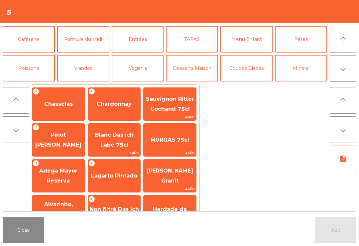
scroll to position [37, 0]
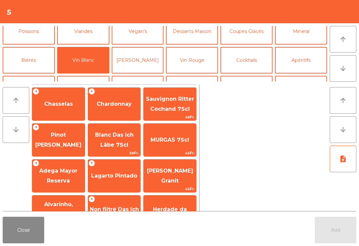
click at [114, 181] on span "Lagarto Pintado" at bounding box center [114, 176] width 53 height 18
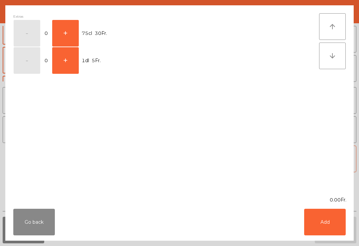
click at [69, 29] on button "+" at bounding box center [65, 33] width 27 height 27
click at [320, 224] on button "Add" at bounding box center [325, 222] width 42 height 27
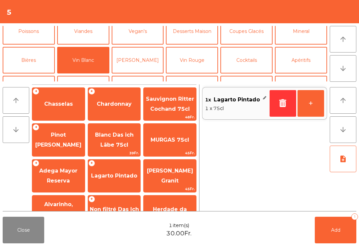
click at [338, 221] on button "Add 1" at bounding box center [336, 230] width 42 height 27
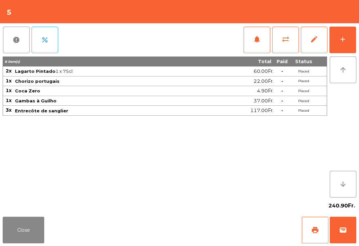
click at [29, 229] on button "Close" at bounding box center [24, 230] width 42 height 27
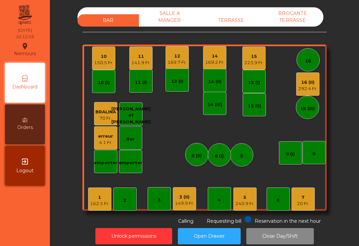
click at [309, 153] on div "9" at bounding box center [314, 152] width 23 height 23
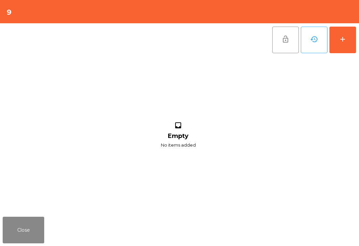
click at [347, 44] on button "add" at bounding box center [342, 40] width 27 height 27
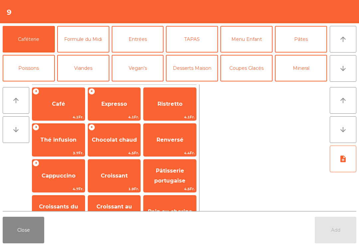
scroll to position [5, 0]
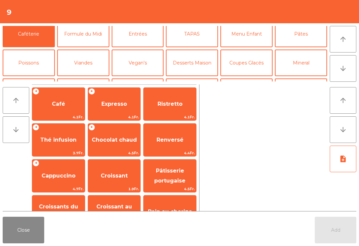
click at [89, 78] on button "Vin Blanc" at bounding box center [83, 91] width 52 height 27
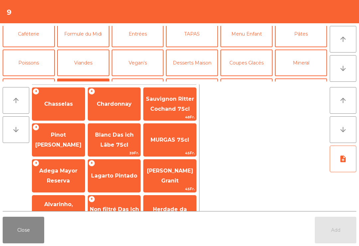
click at [66, 104] on span "Chasselas" at bounding box center [58, 104] width 29 height 6
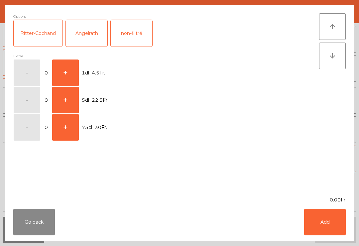
click at [75, 70] on button "+" at bounding box center [65, 73] width 27 height 27
click at [330, 220] on button "Add" at bounding box center [325, 222] width 42 height 27
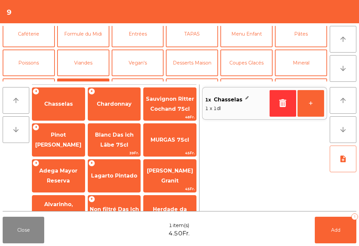
click at [316, 100] on button "+" at bounding box center [311, 103] width 27 height 27
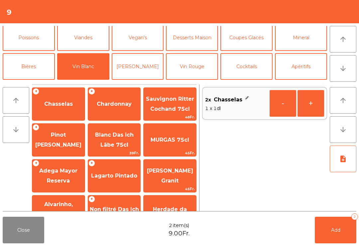
click at [36, 40] on button "Poissons" at bounding box center [29, 37] width 52 height 27
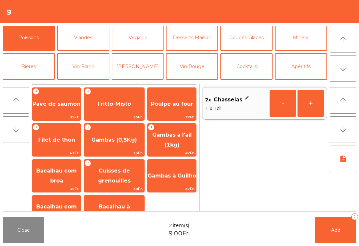
click at [63, 176] on span "Bacalhau com broa" at bounding box center [56, 176] width 49 height 28
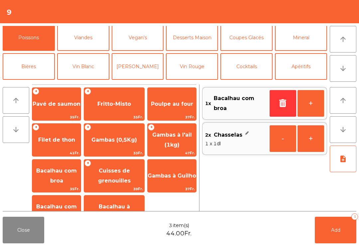
click at [339, 232] on span "Add" at bounding box center [335, 230] width 9 height 6
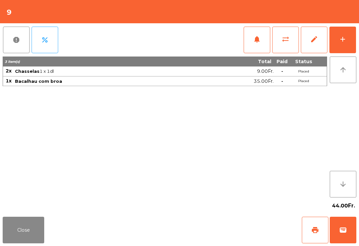
click at [41, 234] on button "Close" at bounding box center [24, 230] width 42 height 27
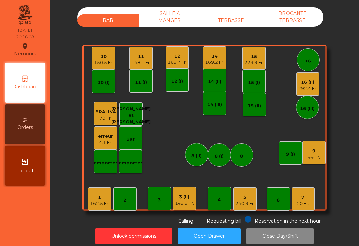
click at [310, 191] on div "7 20 Fr." at bounding box center [303, 198] width 23 height 23
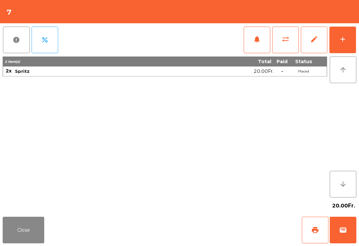
click at [356, 33] on button "add" at bounding box center [342, 40] width 27 height 27
click at [339, 38] on div "add" at bounding box center [343, 39] width 8 height 8
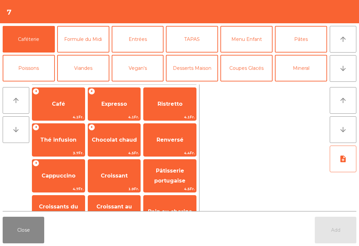
click at [147, 36] on button "Entrées" at bounding box center [138, 39] width 52 height 27
click at [141, 31] on button "Entrées" at bounding box center [138, 39] width 52 height 27
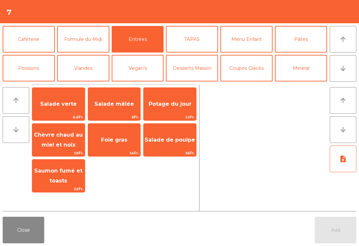
click at [22, 217] on button "Close" at bounding box center [24, 230] width 42 height 27
click at [33, 232] on button "Close" at bounding box center [24, 230] width 42 height 27
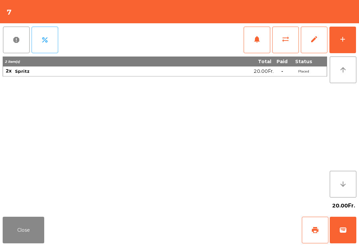
click at [349, 38] on button "add" at bounding box center [342, 40] width 27 height 27
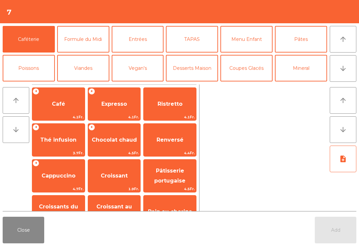
click at [145, 38] on button "Entrées" at bounding box center [138, 39] width 52 height 27
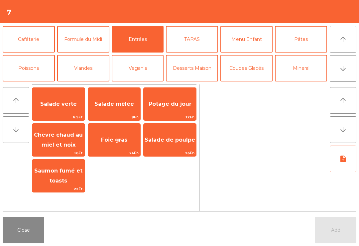
click at [67, 175] on span "Saumon fumé et toasts" at bounding box center [58, 176] width 53 height 28
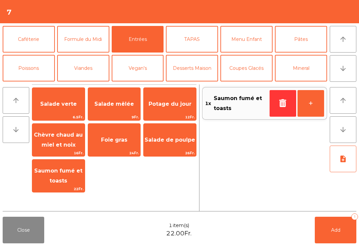
scroll to position [87, 0]
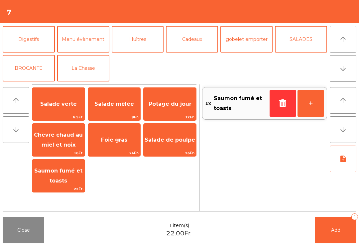
click at [98, 63] on button "La Chasse" at bounding box center [83, 68] width 52 height 27
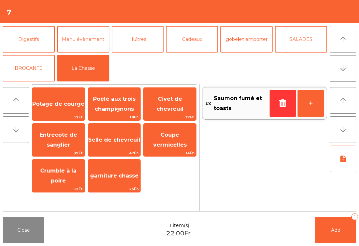
click at [60, 103] on span "Potage de courge" at bounding box center [58, 104] width 52 height 6
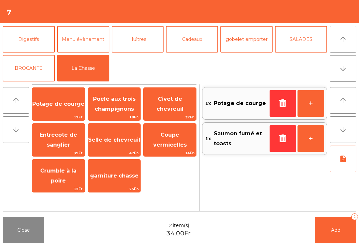
click at [127, 144] on span "Selle de chevreuil" at bounding box center [114, 140] width 53 height 18
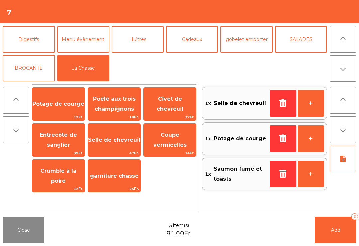
click at [125, 143] on span "Selle de chevreuil" at bounding box center [114, 140] width 53 height 18
click at [337, 162] on button "note_add" at bounding box center [343, 159] width 27 height 27
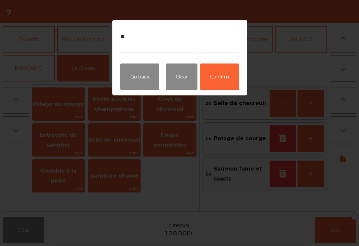
click at [231, 85] on button "Confirm" at bounding box center [219, 76] width 39 height 27
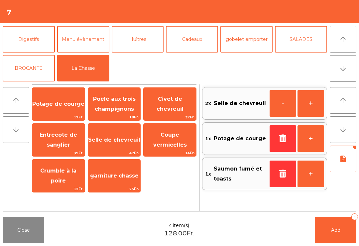
click at [339, 226] on button "Add 4" at bounding box center [336, 230] width 42 height 27
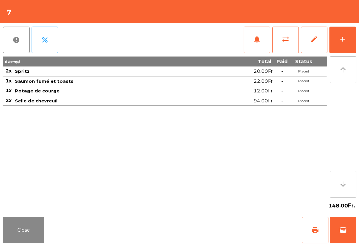
click at [27, 229] on button "Close" at bounding box center [24, 230] width 42 height 27
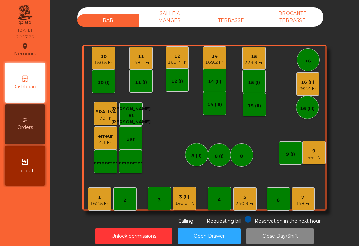
click at [181, 59] on div "169.7 Fr." at bounding box center [177, 62] width 19 height 7
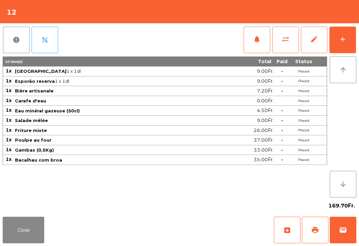
click at [348, 41] on button "add" at bounding box center [342, 40] width 27 height 27
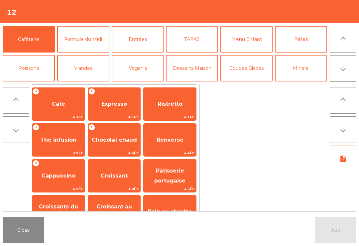
scroll to position [46, 0]
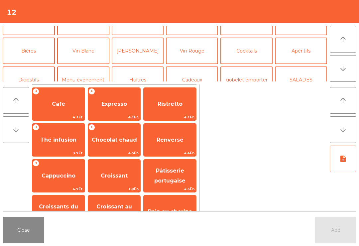
click at [198, 51] on button "Vin Rouge" at bounding box center [192, 51] width 52 height 27
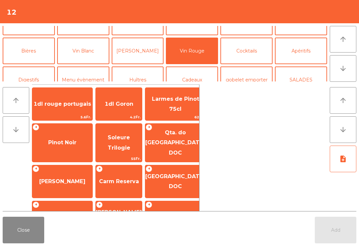
scroll to position [101, 0]
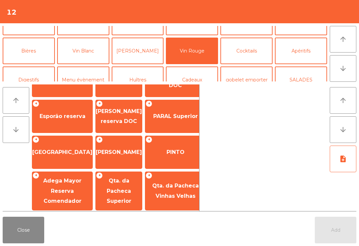
click at [65, 149] on span "[GEOGRAPHIC_DATA]" at bounding box center [62, 152] width 60 height 6
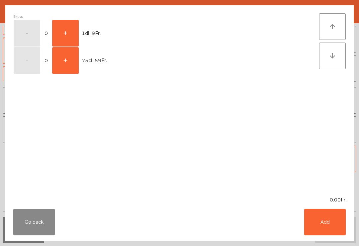
click at [68, 58] on button "+" at bounding box center [65, 60] width 27 height 27
click at [331, 222] on button "Add" at bounding box center [325, 222] width 42 height 27
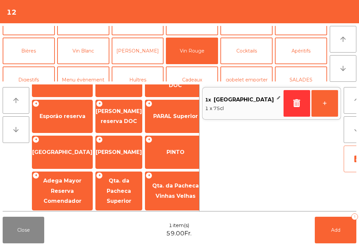
click at [338, 232] on span "Add" at bounding box center [335, 230] width 9 height 6
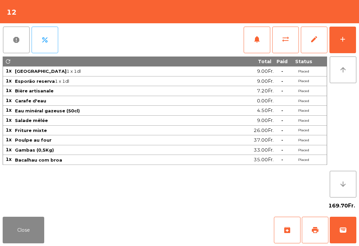
click at [251, 37] on button "notifications" at bounding box center [257, 40] width 27 height 27
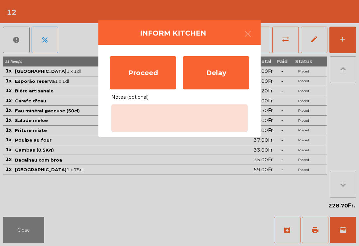
click at [149, 73] on div "Proceed" at bounding box center [143, 72] width 66 height 33
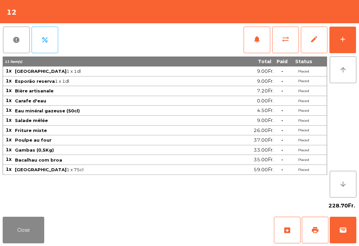
click at [25, 241] on button "Close" at bounding box center [24, 230] width 42 height 27
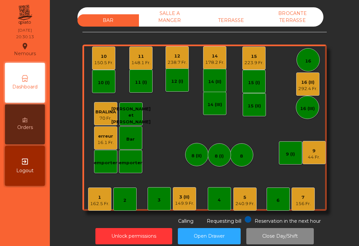
click at [308, 85] on div "292.4 Fr." at bounding box center [307, 88] width 19 height 7
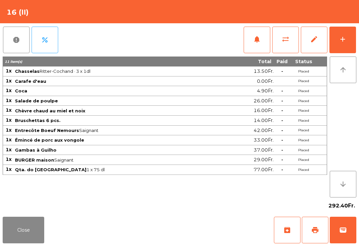
scroll to position [5, 0]
click at [17, 227] on button "Close" at bounding box center [24, 230] width 42 height 27
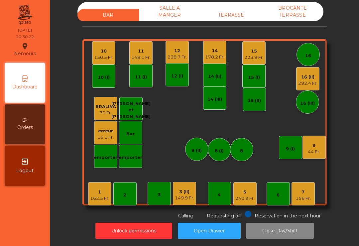
click at [139, 53] on div "11" at bounding box center [140, 51] width 19 height 7
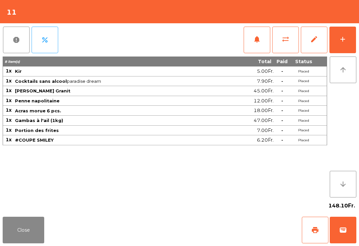
click at [319, 231] on button "print" at bounding box center [315, 230] width 27 height 27
click at [3, 240] on button "Close" at bounding box center [24, 230] width 42 height 27
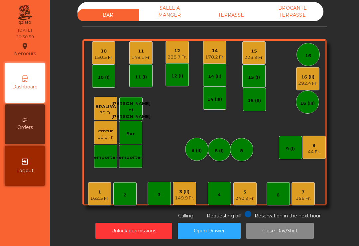
click at [179, 198] on div "149.9 Fr." at bounding box center [184, 198] width 19 height 7
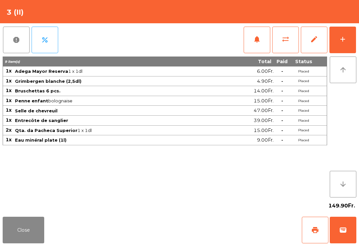
click at [341, 40] on div "add" at bounding box center [343, 39] width 8 height 8
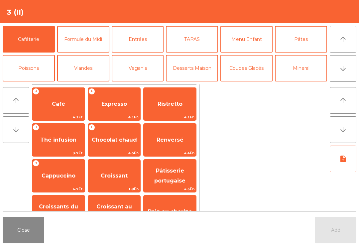
click at [201, 55] on button "Desserts Maison" at bounding box center [192, 68] width 52 height 27
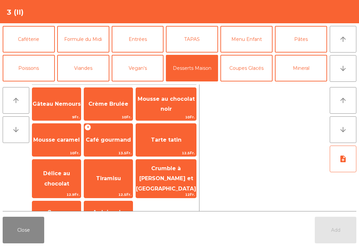
scroll to position [31, 0]
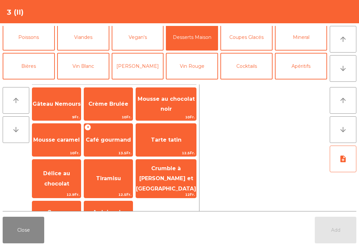
click at [113, 147] on span "Café gourmand" at bounding box center [108, 140] width 49 height 18
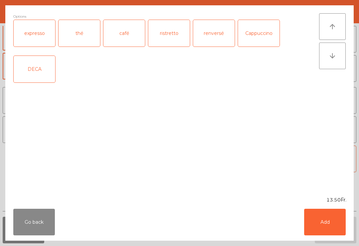
click at [41, 29] on div "expresso" at bounding box center [35, 33] width 42 height 27
click at [321, 224] on button "Add" at bounding box center [325, 222] width 42 height 27
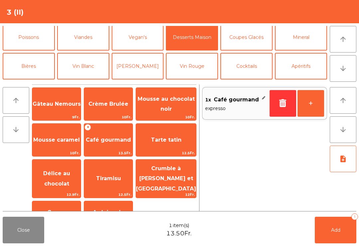
click at [323, 107] on button "+" at bounding box center [311, 103] width 27 height 27
click at [244, 37] on button "Coupes Glacés" at bounding box center [246, 37] width 52 height 27
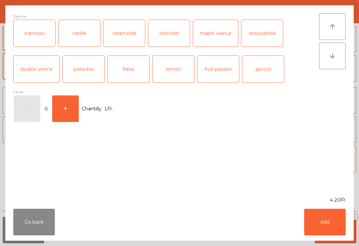
click at [322, 207] on div "Go back Add" at bounding box center [179, 221] width 348 height 37
click at [341, 229] on button "Add" at bounding box center [325, 222] width 42 height 27
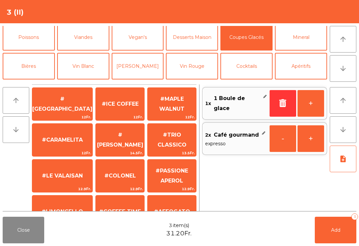
click at [321, 231] on button "Add 3" at bounding box center [336, 230] width 42 height 27
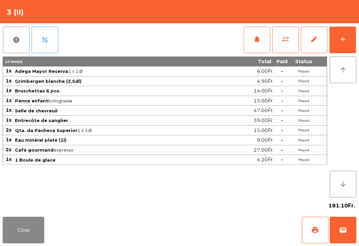
scroll to position [5, 0]
click at [51, 244] on div "Close print wallet" at bounding box center [179, 230] width 359 height 32
click at [24, 222] on button "Close" at bounding box center [24, 230] width 42 height 27
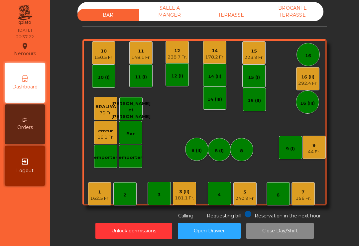
click at [251, 187] on div "5 240.9 Fr." at bounding box center [244, 194] width 19 height 16
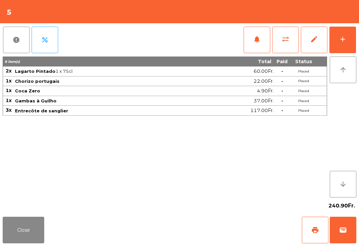
click at [349, 39] on button "add" at bounding box center [342, 40] width 27 height 27
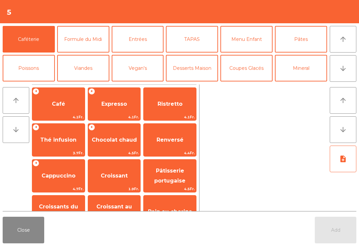
scroll to position [9, 0]
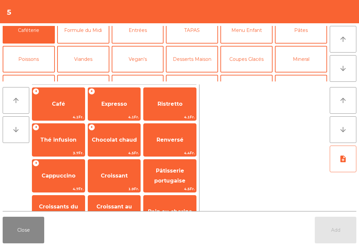
click at [196, 52] on button "Desserts Maison" at bounding box center [192, 59] width 52 height 27
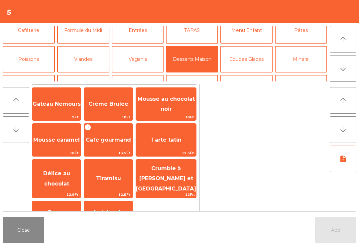
click at [117, 140] on span "Café gourmand" at bounding box center [108, 140] width 45 height 6
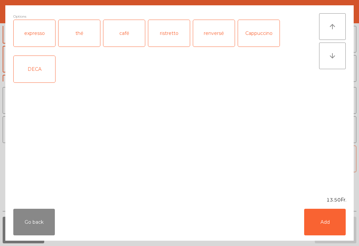
click at [36, 36] on div "expresso" at bounding box center [35, 33] width 42 height 27
click at [330, 224] on button "Add" at bounding box center [325, 222] width 42 height 27
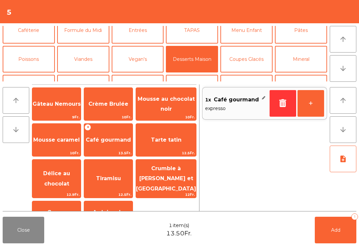
click at [310, 105] on button "+" at bounding box center [311, 103] width 27 height 27
click at [314, 103] on button "+" at bounding box center [311, 103] width 27 height 27
click at [334, 240] on button "Add 4" at bounding box center [336, 230] width 42 height 27
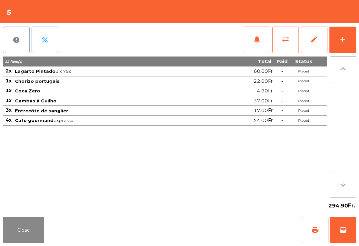
click at [17, 217] on button "Close" at bounding box center [24, 230] width 42 height 27
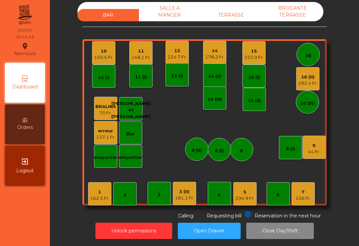
click at [31, 244] on nav "Nemours location_on [DATE] 20:44:43 Dashboard Orders exit_to_app Logout" at bounding box center [25, 123] width 50 height 246
click at [139, 60] on div "148.1 Fr." at bounding box center [140, 57] width 19 height 7
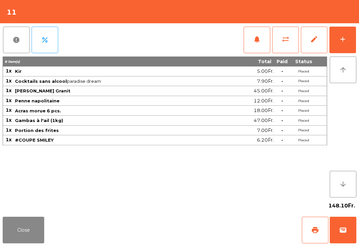
click at [342, 232] on span "wallet" at bounding box center [343, 230] width 8 height 8
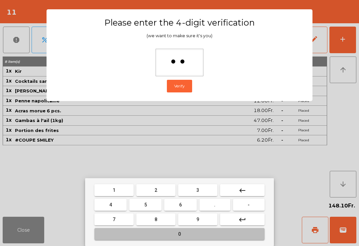
type input "***"
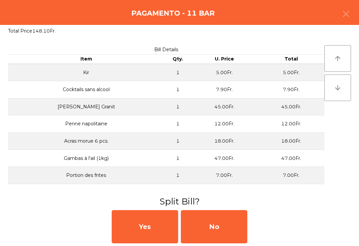
click at [215, 221] on div "No" at bounding box center [214, 226] width 66 height 33
click at [218, 224] on div "MB" at bounding box center [214, 226] width 66 height 33
click at [218, 224] on div "No" at bounding box center [214, 226] width 66 height 33
click at [215, 224] on div "No" at bounding box center [214, 226] width 66 height 33
click at [215, 223] on div "No" at bounding box center [214, 226] width 66 height 33
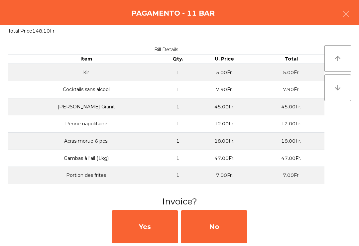
click at [209, 228] on div "No" at bounding box center [214, 226] width 66 height 33
click at [209, 227] on div "No" at bounding box center [214, 226] width 66 height 33
click at [213, 225] on div "No" at bounding box center [214, 226] width 66 height 33
click at [218, 215] on div "No" at bounding box center [214, 226] width 66 height 33
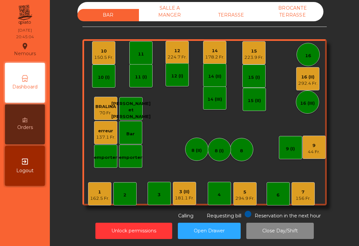
click at [313, 74] on div "16 (II)" at bounding box center [307, 77] width 19 height 7
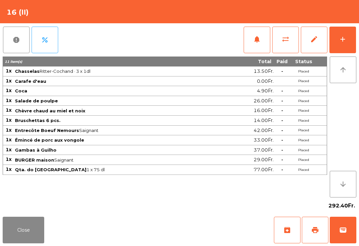
click at [265, 38] on button "notifications" at bounding box center [257, 40] width 27 height 27
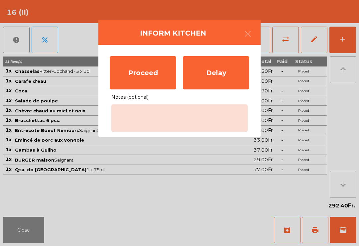
click at [152, 68] on div "Proceed" at bounding box center [143, 72] width 66 height 33
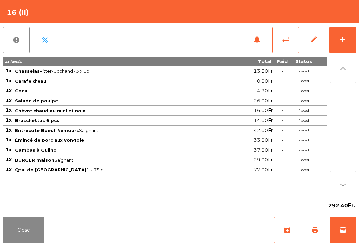
click at [16, 228] on button "Close" at bounding box center [24, 230] width 42 height 27
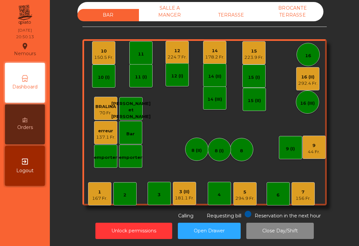
click at [184, 194] on div "3 (II)" at bounding box center [184, 191] width 19 height 7
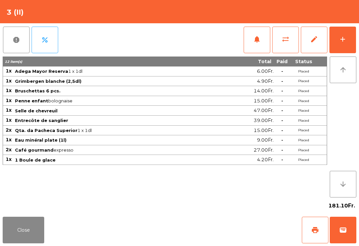
click at [315, 231] on span "print" at bounding box center [315, 230] width 8 height 8
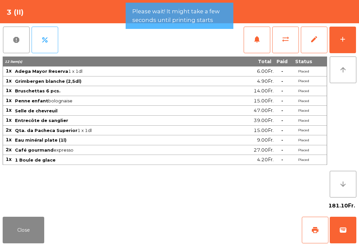
click at [12, 239] on button "Close" at bounding box center [24, 230] width 42 height 27
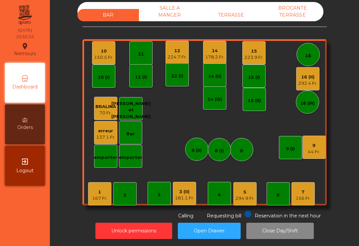
click at [304, 204] on div "7 156 Fr." at bounding box center [303, 193] width 23 height 23
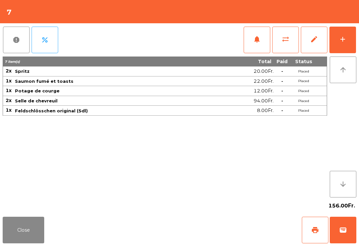
click at [248, 43] on button "notifications" at bounding box center [257, 40] width 27 height 27
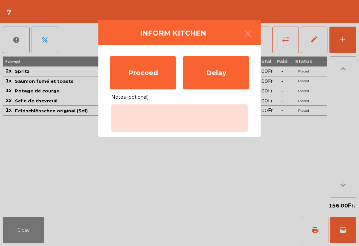
click at [147, 67] on div "Proceed" at bounding box center [143, 72] width 66 height 33
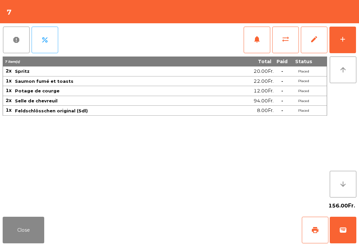
click at [18, 217] on button "Close" at bounding box center [24, 230] width 42 height 27
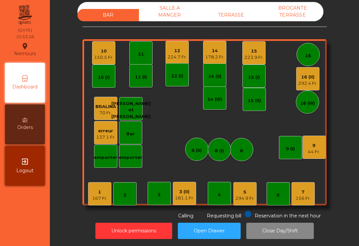
click at [101, 48] on div "10 150.5 Fr." at bounding box center [103, 53] width 19 height 16
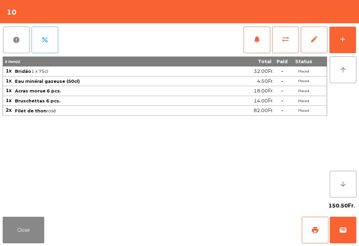
click at [317, 239] on button "print" at bounding box center [315, 230] width 27 height 27
click at [44, 226] on button "Close" at bounding box center [24, 230] width 42 height 27
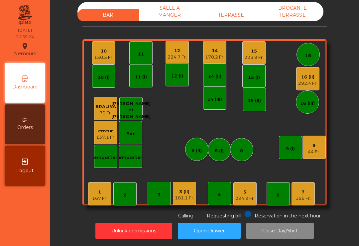
click at [225, 196] on div "4" at bounding box center [219, 193] width 23 height 23
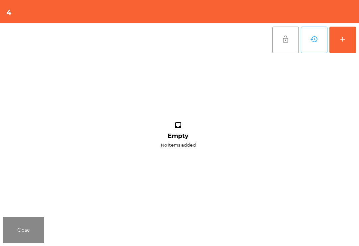
click at [343, 49] on button "add" at bounding box center [342, 40] width 27 height 27
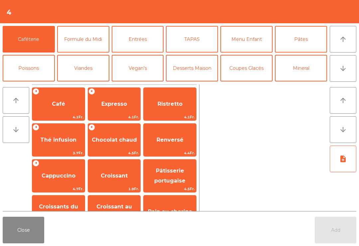
click at [346, 66] on icon "arrow_downward" at bounding box center [343, 68] width 8 height 8
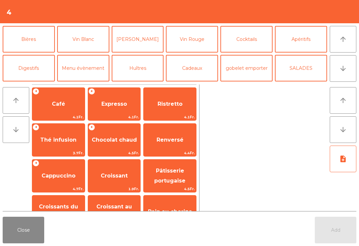
click at [36, 55] on button "Digestifs" at bounding box center [29, 68] width 52 height 27
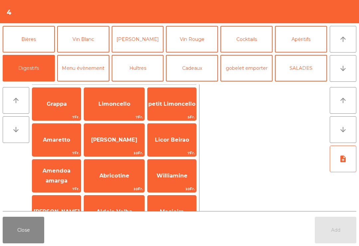
scroll to position [86, 0]
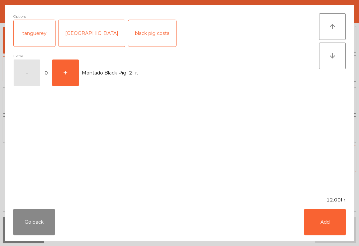
click at [63, 66] on button "+" at bounding box center [65, 73] width 27 height 27
click at [339, 219] on button "Add" at bounding box center [325, 222] width 42 height 27
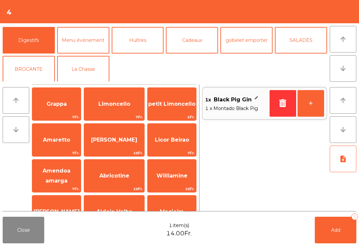
click at [319, 100] on button "+" at bounding box center [311, 103] width 27 height 27
click at [312, 97] on button "+" at bounding box center [311, 103] width 27 height 27
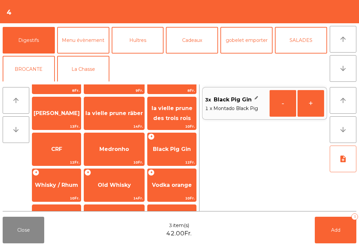
click at [312, 98] on button "+" at bounding box center [311, 103] width 27 height 27
click at [331, 225] on button "Add 4" at bounding box center [336, 230] width 42 height 27
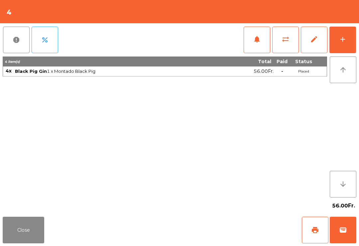
click at [20, 225] on button "Close" at bounding box center [24, 230] width 42 height 27
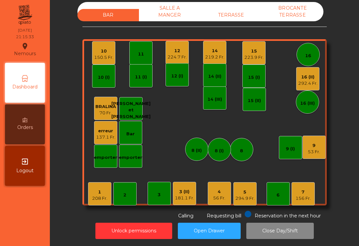
click at [105, 54] on div "10" at bounding box center [103, 51] width 19 height 7
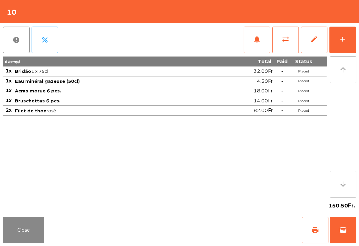
click at [344, 39] on div "add" at bounding box center [343, 39] width 8 height 8
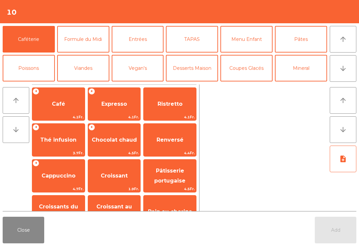
click at [21, 230] on button "Close" at bounding box center [24, 230] width 42 height 27
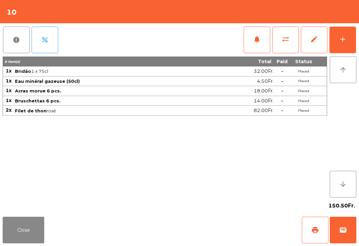
click at [344, 227] on span "wallet" at bounding box center [343, 230] width 8 height 8
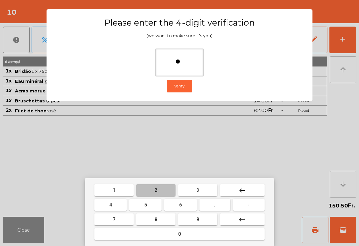
type input "**"
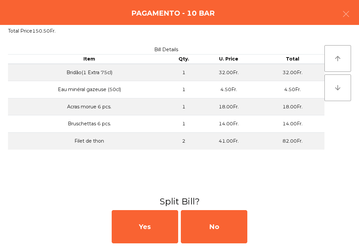
click at [219, 229] on div "No" at bounding box center [214, 226] width 66 height 33
click at [223, 225] on div "MB" at bounding box center [214, 226] width 66 height 33
click at [225, 225] on div "No" at bounding box center [214, 226] width 66 height 33
click at [230, 223] on div "No" at bounding box center [214, 226] width 66 height 33
click at [225, 217] on div "No" at bounding box center [214, 226] width 66 height 33
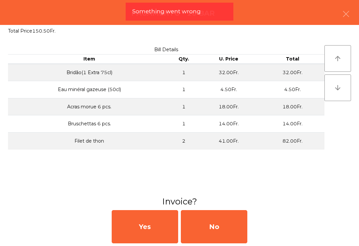
click at [210, 228] on div "No" at bounding box center [214, 226] width 66 height 33
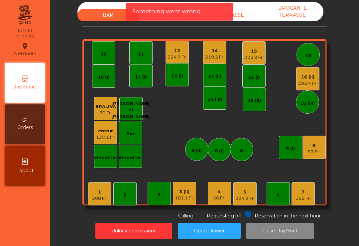
click at [182, 48] on div "12" at bounding box center [177, 51] width 19 height 7
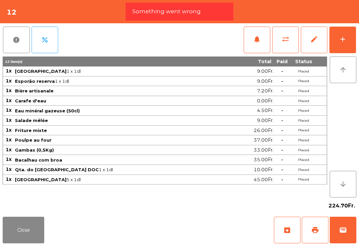
click at [344, 40] on div "add" at bounding box center [343, 39] width 8 height 8
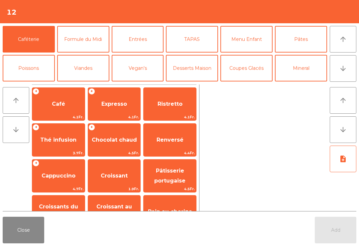
click at [196, 67] on button "Desserts Maison" at bounding box center [192, 68] width 52 height 27
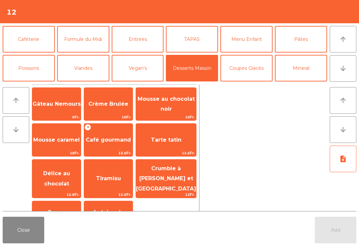
click at [171, 103] on span "Mousse au chocolat noir" at bounding box center [166, 104] width 60 height 28
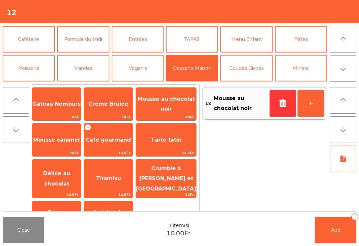
click at [114, 142] on span "Café gourmand" at bounding box center [108, 140] width 45 height 6
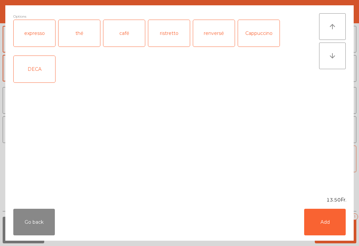
click at [32, 73] on div "DECA" at bounding box center [35, 69] width 42 height 27
click at [331, 217] on button "Add" at bounding box center [325, 222] width 42 height 27
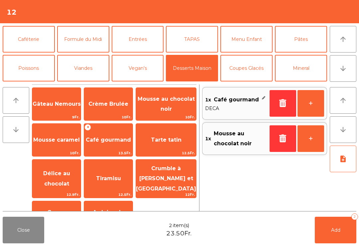
click at [343, 164] on button "note_add" at bounding box center [343, 159] width 27 height 27
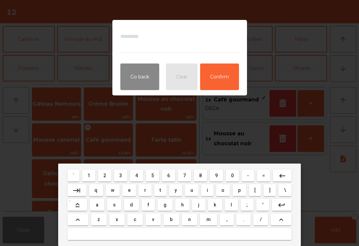
type textarea "*"
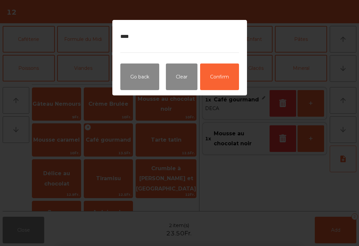
click at [246, 73] on div "Go back Clear Confirm" at bounding box center [179, 76] width 135 height 37
click at [221, 79] on button "Confirm" at bounding box center [219, 76] width 39 height 27
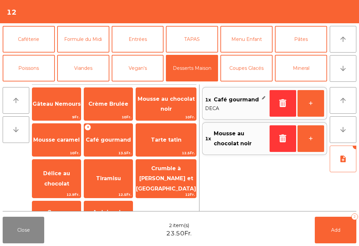
click at [345, 234] on button "Add 2" at bounding box center [336, 230] width 42 height 27
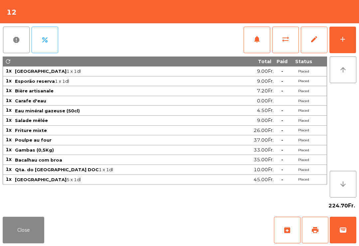
click at [35, 226] on button "Close" at bounding box center [24, 230] width 42 height 27
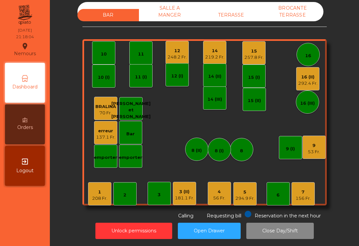
click at [187, 193] on div "3 (II)" at bounding box center [184, 191] width 19 height 7
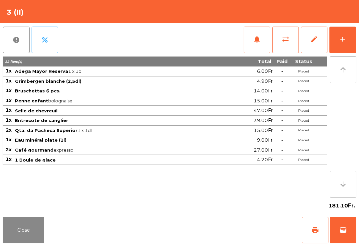
click at [346, 229] on span "wallet" at bounding box center [343, 230] width 8 height 8
click at [225, 228] on div "Close print wallet" at bounding box center [179, 230] width 359 height 32
click at [225, 226] on div "Close print wallet" at bounding box center [179, 230] width 359 height 32
click at [224, 226] on div "Close print wallet" at bounding box center [179, 230] width 359 height 32
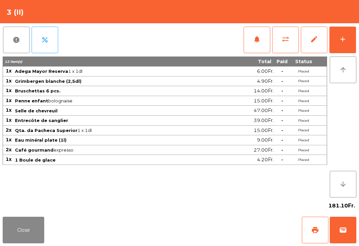
click at [217, 223] on div "Close print wallet" at bounding box center [179, 230] width 359 height 32
click at [219, 220] on div "Close print wallet" at bounding box center [179, 230] width 359 height 32
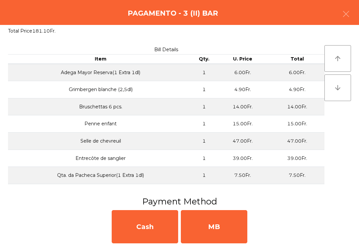
click at [229, 221] on div "MB" at bounding box center [214, 226] width 66 height 33
click at [218, 226] on div "No" at bounding box center [214, 226] width 66 height 33
click at [220, 229] on div "No" at bounding box center [214, 226] width 66 height 33
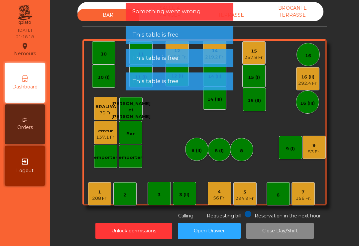
click at [186, 202] on div "3 (II)" at bounding box center [184, 193] width 23 height 23
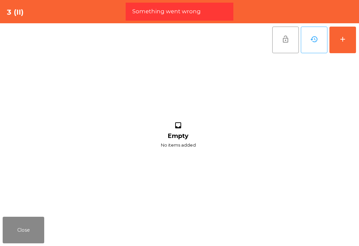
click at [336, 40] on button "add" at bounding box center [342, 40] width 27 height 27
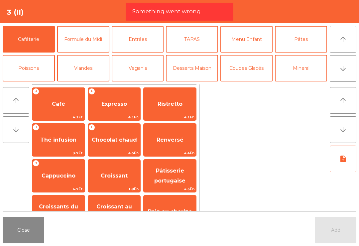
click at [315, 65] on button "Mineral" at bounding box center [301, 68] width 52 height 27
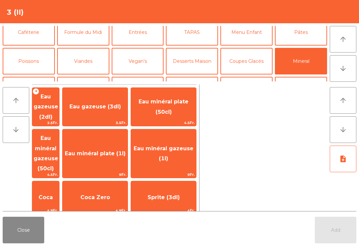
click at [106, 233] on span "Thé froid (3dl)" at bounding box center [95, 236] width 42 height 6
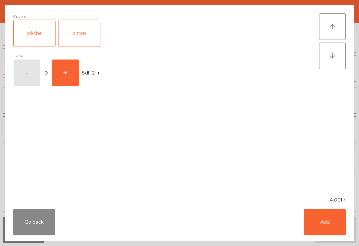
click at [41, 29] on div "pêche" at bounding box center [35, 33] width 42 height 27
click at [330, 223] on button "Add" at bounding box center [325, 222] width 42 height 27
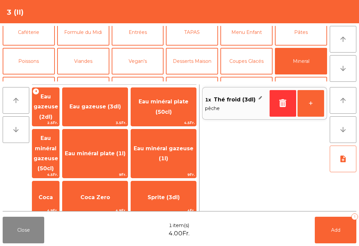
click at [316, 110] on button "+" at bounding box center [311, 103] width 27 height 27
click at [331, 231] on span "Add" at bounding box center [335, 230] width 9 height 6
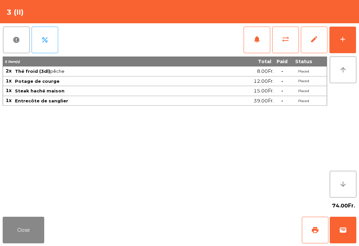
click at [33, 222] on button "Close" at bounding box center [24, 230] width 42 height 27
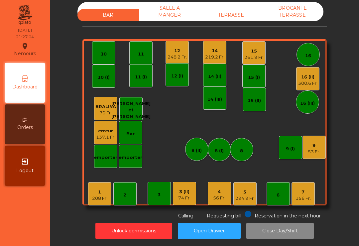
click at [313, 151] on div "53 Fr." at bounding box center [314, 152] width 12 height 7
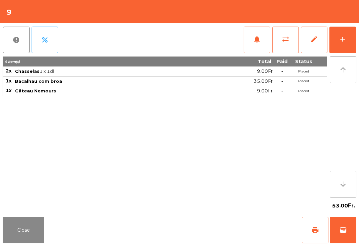
click at [327, 230] on button "print" at bounding box center [315, 230] width 27 height 27
click at [313, 230] on span "print" at bounding box center [315, 230] width 8 height 8
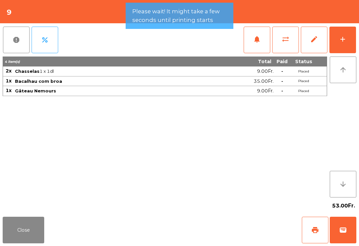
click at [28, 232] on button "Close" at bounding box center [24, 230] width 42 height 27
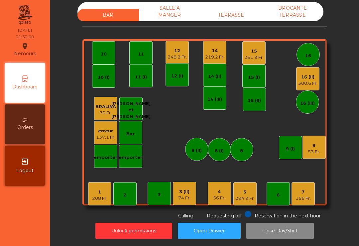
click at [258, 60] on div "15 261.9 Fr." at bounding box center [253, 52] width 23 height 23
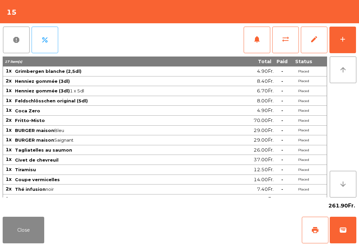
scroll to position [2, 0]
click at [22, 231] on button "Close" at bounding box center [24, 230] width 42 height 27
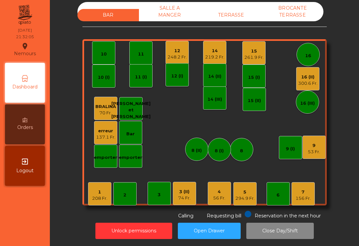
click at [213, 51] on div "14" at bounding box center [214, 51] width 19 height 7
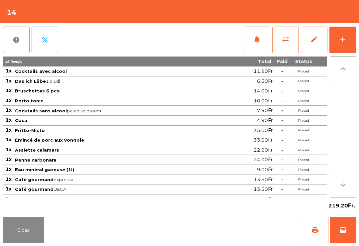
click at [319, 230] on button "print" at bounding box center [315, 230] width 27 height 27
click at [345, 230] on span "wallet" at bounding box center [343, 230] width 8 height 8
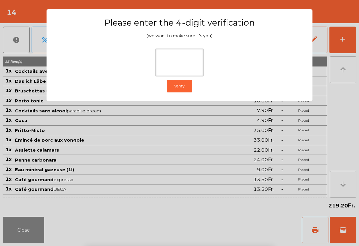
click at [282, 87] on div "Verify" at bounding box center [180, 85] width 240 height 19
click at [340, 91] on ngb-modal-window "Please enter the 4-digit verification (we want to make sure it's you) Verify" at bounding box center [179, 123] width 341 height 246
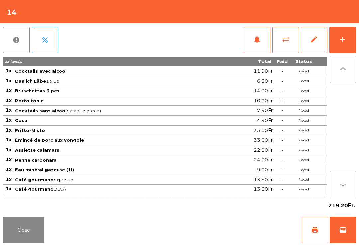
click at [21, 243] on button "Close" at bounding box center [24, 230] width 42 height 27
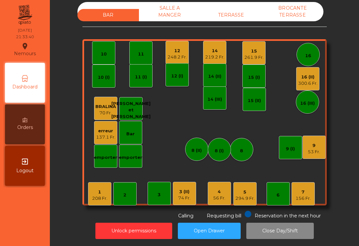
click at [315, 143] on div "9" at bounding box center [314, 145] width 12 height 7
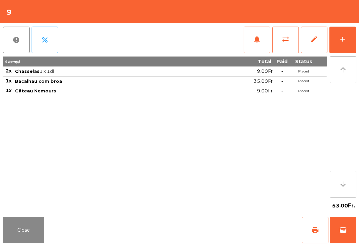
click at [346, 232] on span "wallet" at bounding box center [343, 230] width 8 height 8
click at [237, 217] on div "Close print wallet" at bounding box center [179, 230] width 359 height 32
click at [236, 217] on div "Close print wallet" at bounding box center [179, 230] width 359 height 32
click at [218, 220] on div "Close print wallet" at bounding box center [179, 230] width 359 height 32
click at [217, 220] on div "Close print wallet" at bounding box center [179, 230] width 359 height 32
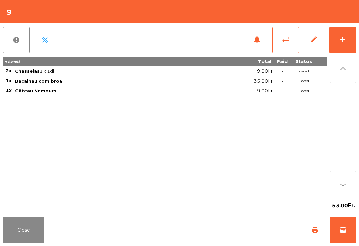
click at [210, 222] on div "Close print wallet" at bounding box center [179, 230] width 359 height 32
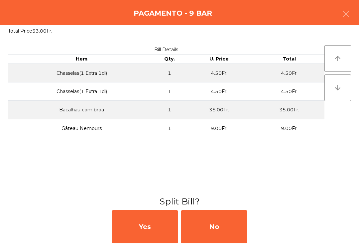
click at [219, 219] on div "No" at bounding box center [214, 226] width 66 height 33
click at [219, 219] on div "MB" at bounding box center [214, 226] width 66 height 33
click at [217, 225] on div "No" at bounding box center [214, 226] width 66 height 33
click at [218, 226] on div "No" at bounding box center [214, 226] width 66 height 33
click at [216, 240] on div "No" at bounding box center [214, 226] width 66 height 33
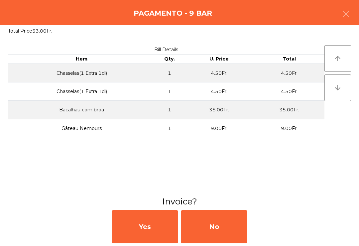
click at [225, 243] on div "No" at bounding box center [214, 226] width 66 height 33
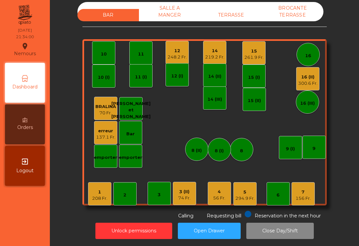
click at [214, 54] on div "219.2 Fr." at bounding box center [214, 57] width 19 height 7
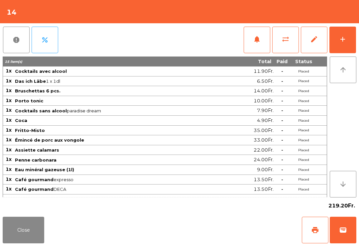
click at [347, 229] on span "wallet" at bounding box center [343, 230] width 8 height 8
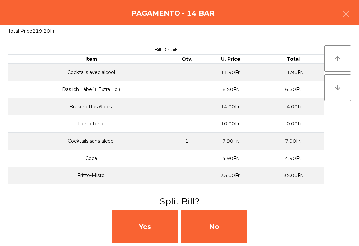
click at [223, 231] on div "No" at bounding box center [214, 226] width 66 height 33
click at [228, 226] on div "MB" at bounding box center [214, 226] width 66 height 33
click at [225, 225] on div "No" at bounding box center [214, 226] width 66 height 33
click at [224, 222] on div "No" at bounding box center [214, 226] width 66 height 33
click at [224, 223] on div "No" at bounding box center [214, 226] width 66 height 33
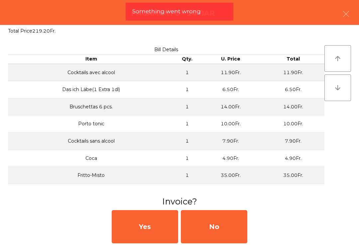
click at [224, 233] on button "Open Drawer" at bounding box center [209, 231] width 63 height 16
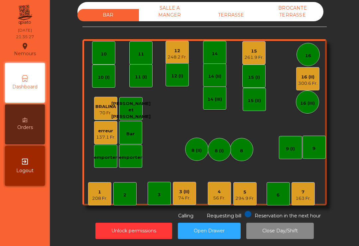
click at [297, 200] on div "7 163 Fr." at bounding box center [303, 193] width 23 height 23
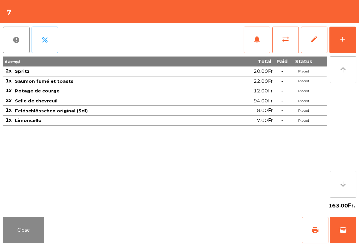
click at [354, 52] on button "add" at bounding box center [342, 40] width 27 height 27
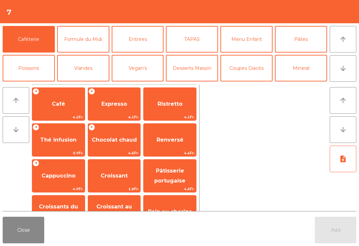
click at [71, 101] on span "Café" at bounding box center [58, 104] width 53 height 18
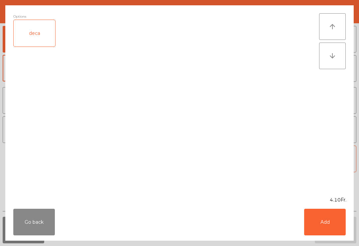
click at [332, 231] on button "Add" at bounding box center [325, 222] width 42 height 27
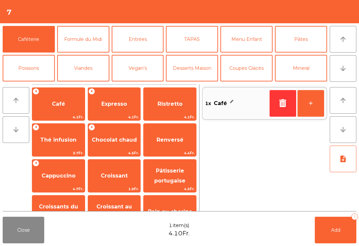
click at [332, 231] on span "Add" at bounding box center [335, 230] width 9 height 6
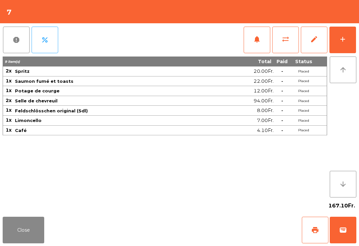
click at [6, 232] on button "Close" at bounding box center [24, 230] width 42 height 27
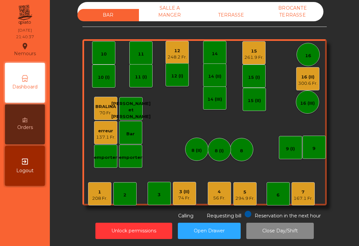
click at [184, 192] on div "3 (II)" at bounding box center [184, 191] width 12 height 7
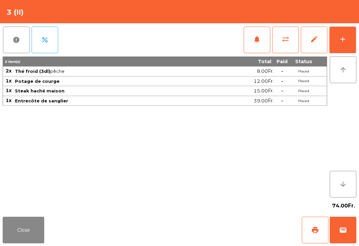
click at [262, 40] on button "notifications" at bounding box center [257, 40] width 27 height 27
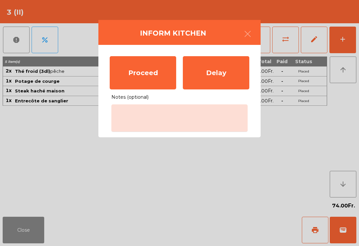
click at [163, 73] on div "Proceed" at bounding box center [143, 72] width 66 height 33
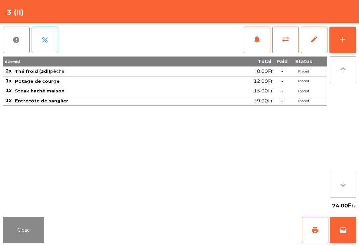
click at [37, 229] on button "Close" at bounding box center [24, 230] width 42 height 27
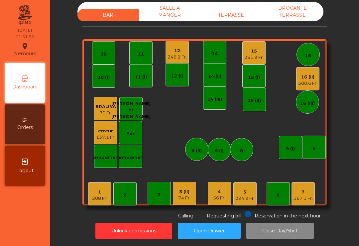
click at [306, 195] on div "167.1 Fr." at bounding box center [303, 198] width 19 height 7
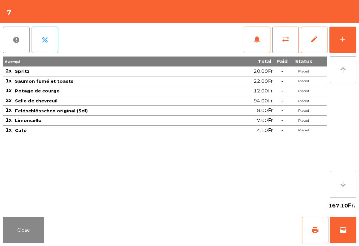
click at [313, 227] on span "print" at bounding box center [315, 230] width 8 height 8
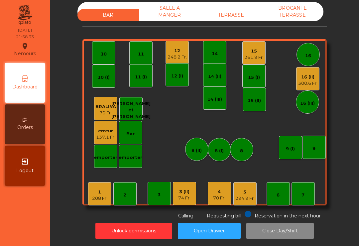
click at [258, 48] on div "15" at bounding box center [253, 51] width 19 height 7
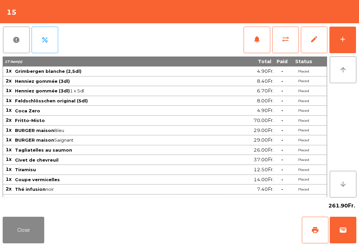
click at [344, 230] on span "wallet" at bounding box center [343, 230] width 8 height 8
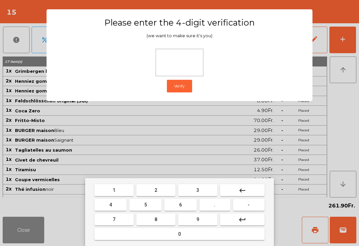
type input "*"
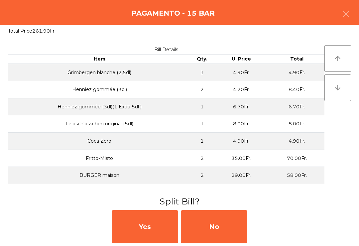
click at [222, 221] on div "No" at bounding box center [214, 226] width 66 height 33
click at [218, 229] on div "MB" at bounding box center [214, 226] width 66 height 33
click at [221, 227] on div "No" at bounding box center [214, 226] width 66 height 33
click at [223, 232] on div "No" at bounding box center [214, 226] width 66 height 33
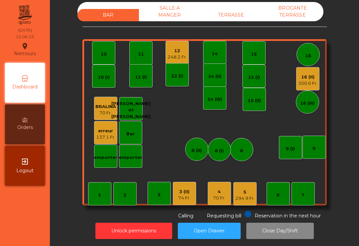
click at [311, 83] on div "300.6 Fr." at bounding box center [307, 83] width 19 height 7
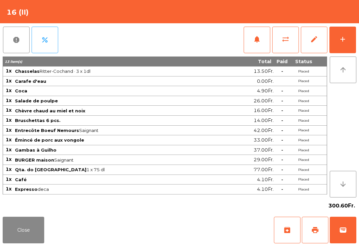
click at [321, 228] on button "print" at bounding box center [315, 230] width 27 height 27
click at [3, 31] on button "report" at bounding box center [16, 40] width 27 height 27
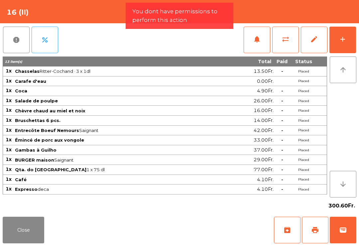
click at [348, 239] on button "wallet" at bounding box center [343, 230] width 27 height 27
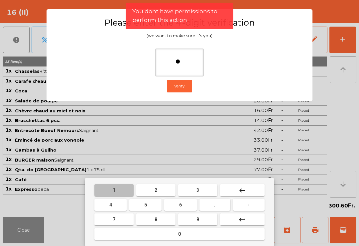
type input "**"
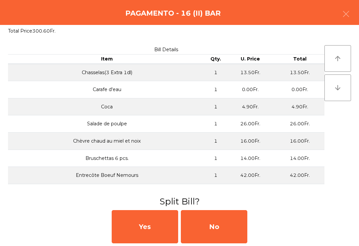
click at [221, 225] on div "No" at bounding box center [214, 226] width 66 height 33
click at [210, 225] on div "MB" at bounding box center [214, 226] width 66 height 33
click at [216, 228] on div "No" at bounding box center [214, 226] width 66 height 33
click at [212, 226] on div "No" at bounding box center [214, 226] width 66 height 33
click at [213, 234] on div "No" at bounding box center [214, 226] width 66 height 33
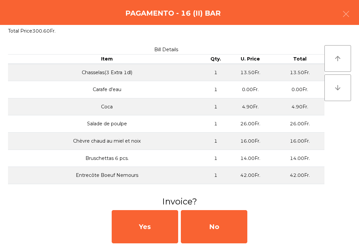
click at [215, 222] on div "No" at bounding box center [214, 226] width 66 height 33
click at [214, 227] on div "No" at bounding box center [214, 226] width 66 height 33
click at [210, 228] on div "No" at bounding box center [214, 226] width 66 height 33
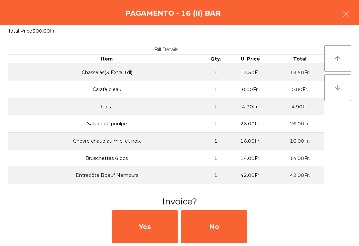
click at [210, 228] on button "Open Drawer" at bounding box center [209, 231] width 63 height 16
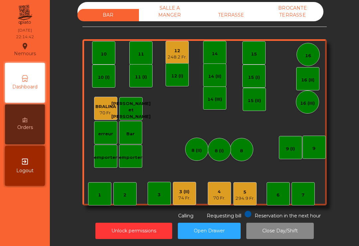
click at [175, 48] on div "12" at bounding box center [177, 51] width 19 height 7
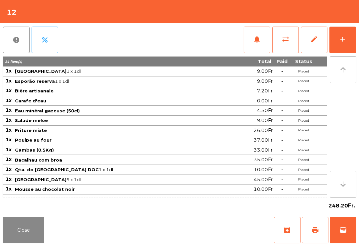
click at [318, 228] on span "print" at bounding box center [315, 230] width 8 height 8
click at [317, 222] on button "print" at bounding box center [315, 230] width 27 height 27
click at [3, 241] on button "Close" at bounding box center [24, 230] width 42 height 27
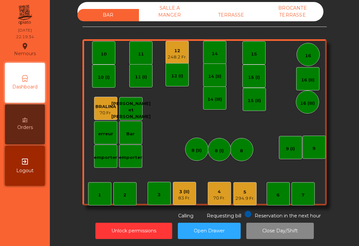
click at [218, 190] on div "4" at bounding box center [219, 191] width 12 height 7
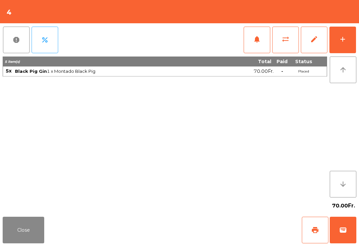
click at [315, 234] on button "print" at bounding box center [315, 230] width 27 height 27
click at [8, 243] on button "Close" at bounding box center [24, 230] width 42 height 27
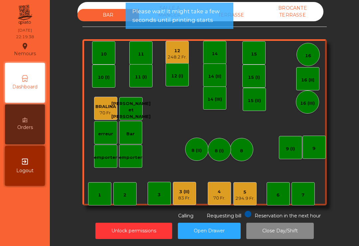
click at [252, 191] on div "5" at bounding box center [244, 192] width 19 height 7
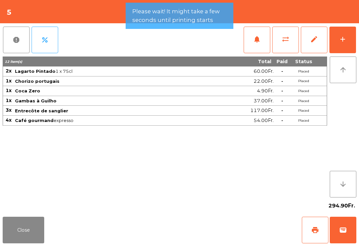
click at [302, 227] on button "print" at bounding box center [315, 230] width 27 height 27
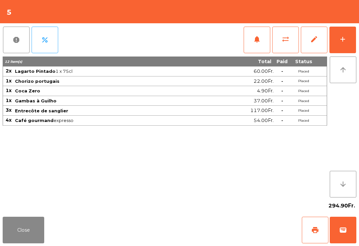
click at [11, 236] on button "Close" at bounding box center [24, 230] width 42 height 27
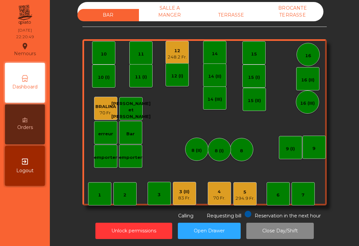
click at [225, 191] on div "4" at bounding box center [219, 191] width 12 height 7
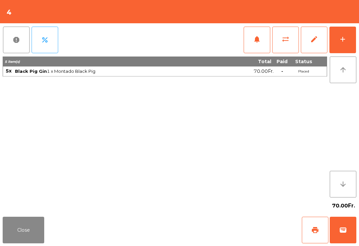
click at [281, 46] on button "sync_alt" at bounding box center [285, 40] width 27 height 27
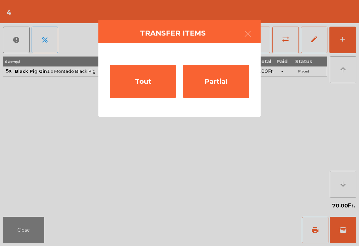
click at [137, 91] on div "Tout" at bounding box center [143, 81] width 66 height 33
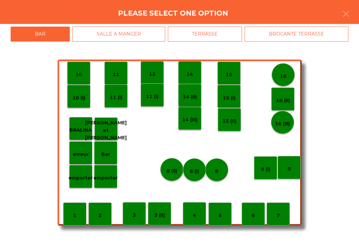
click at [220, 215] on p "5" at bounding box center [219, 216] width 3 height 8
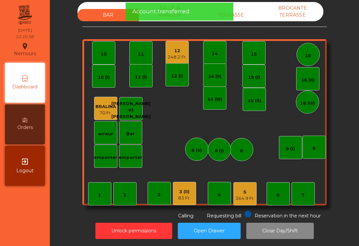
click at [242, 197] on div "364.9 Fr." at bounding box center [244, 198] width 19 height 7
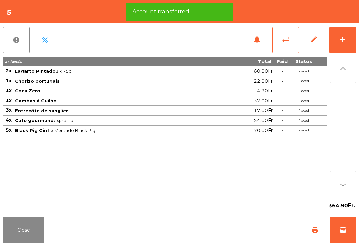
click at [311, 236] on button "print" at bounding box center [315, 230] width 27 height 27
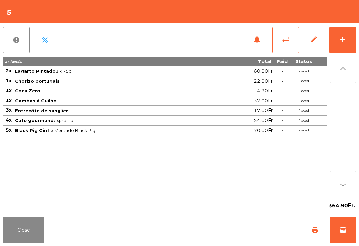
click at [18, 237] on button "Close" at bounding box center [24, 230] width 42 height 27
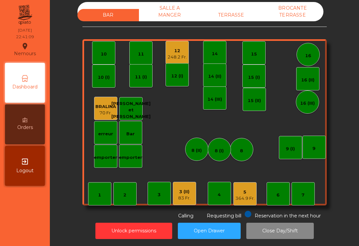
click at [181, 191] on div "3 (II)" at bounding box center [184, 191] width 12 height 7
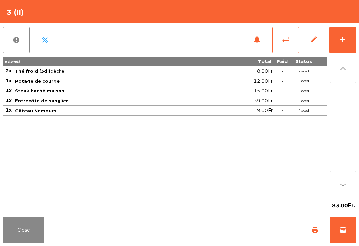
click at [313, 229] on span "print" at bounding box center [315, 230] width 8 height 8
click at [348, 225] on button "wallet" at bounding box center [343, 230] width 27 height 27
click at [233, 227] on div "Close print wallet" at bounding box center [179, 230] width 359 height 32
click at [216, 226] on div "Close print wallet" at bounding box center [179, 230] width 359 height 32
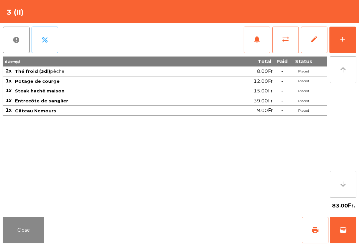
click at [216, 225] on div "Close print wallet" at bounding box center [179, 230] width 359 height 32
click at [205, 224] on div "Close print wallet" at bounding box center [179, 230] width 359 height 32
click at [215, 222] on div "Close print wallet" at bounding box center [179, 230] width 359 height 32
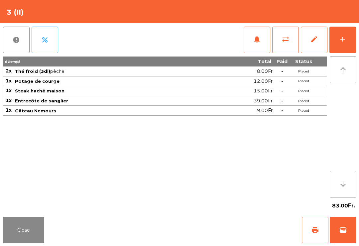
click at [228, 224] on div "Close print wallet" at bounding box center [179, 230] width 359 height 32
click at [228, 228] on div "Close print wallet" at bounding box center [179, 230] width 359 height 32
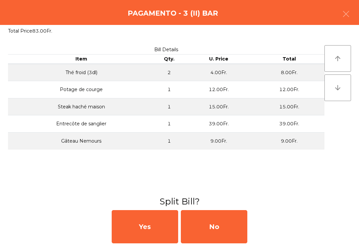
click at [223, 227] on div "No" at bounding box center [214, 226] width 66 height 33
click at [223, 227] on div "MB" at bounding box center [214, 226] width 66 height 33
click at [223, 233] on div "No" at bounding box center [214, 226] width 66 height 33
click at [226, 233] on div "No" at bounding box center [214, 226] width 66 height 33
click at [224, 234] on div "No" at bounding box center [214, 226] width 66 height 33
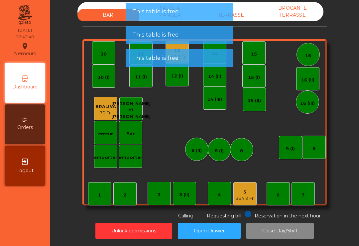
click at [252, 192] on div "5" at bounding box center [244, 192] width 19 height 7
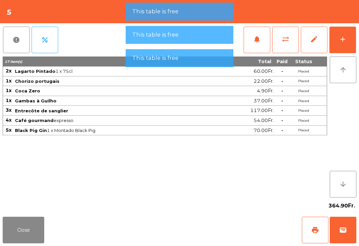
click at [347, 243] on button "wallet" at bounding box center [343, 230] width 27 height 27
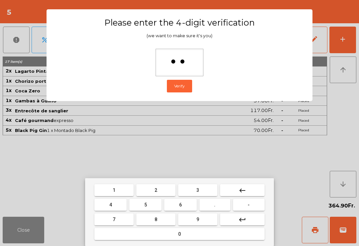
type input "***"
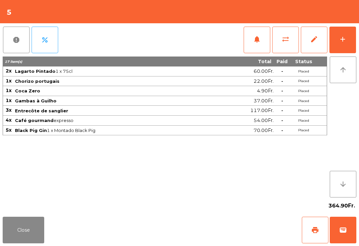
click at [220, 232] on div "Close print wallet" at bounding box center [179, 230] width 359 height 32
click at [215, 228] on div "Close print wallet" at bounding box center [179, 230] width 359 height 32
click at [228, 221] on div "Close print wallet" at bounding box center [179, 230] width 359 height 32
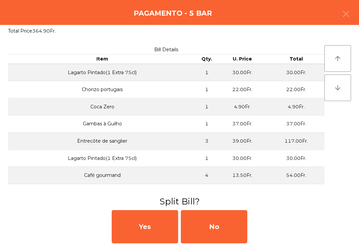
click at [211, 230] on div "No" at bounding box center [214, 226] width 66 height 33
click at [211, 230] on div "MB" at bounding box center [214, 226] width 66 height 33
click at [234, 212] on div "No" at bounding box center [214, 226] width 66 height 33
click at [234, 211] on div "No" at bounding box center [214, 226] width 66 height 33
click at [204, 229] on div "No" at bounding box center [214, 226] width 66 height 33
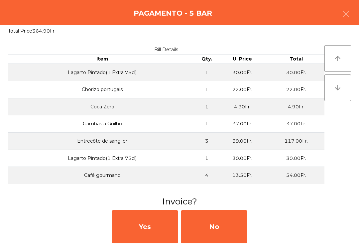
click at [220, 221] on div "No" at bounding box center [214, 226] width 66 height 33
click at [228, 232] on div "No" at bounding box center [214, 226] width 66 height 33
click at [237, 235] on div "No" at bounding box center [214, 226] width 66 height 33
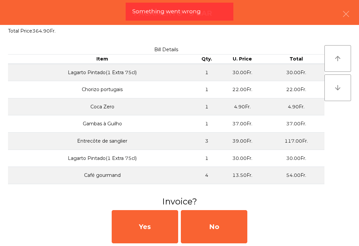
click at [220, 232] on div "No" at bounding box center [214, 226] width 66 height 33
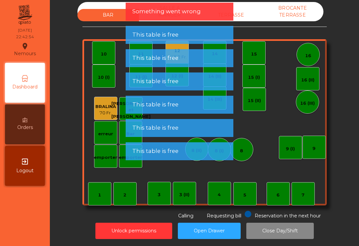
click at [285, 228] on button "Close Day/Shift" at bounding box center [279, 231] width 67 height 16
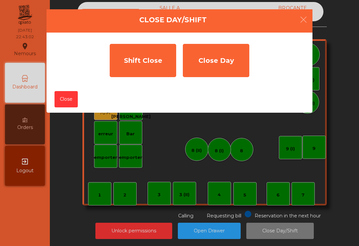
click at [156, 68] on div "Shift Close" at bounding box center [143, 60] width 66 height 33
